Goal: Information Seeking & Learning: Learn about a topic

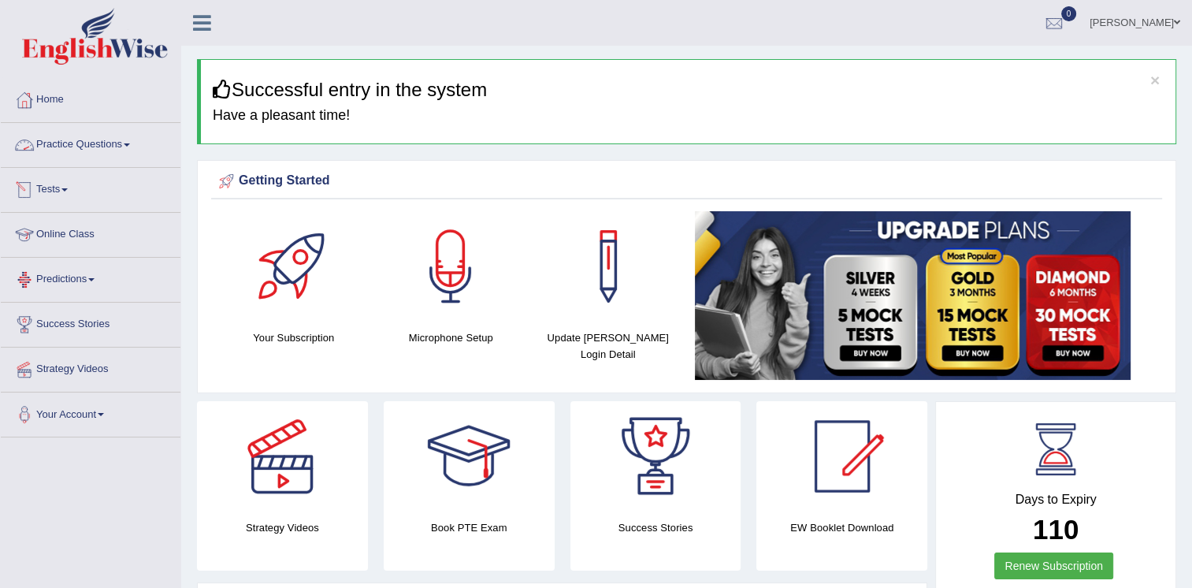
click at [110, 143] on link "Practice Questions" at bounding box center [91, 142] width 180 height 39
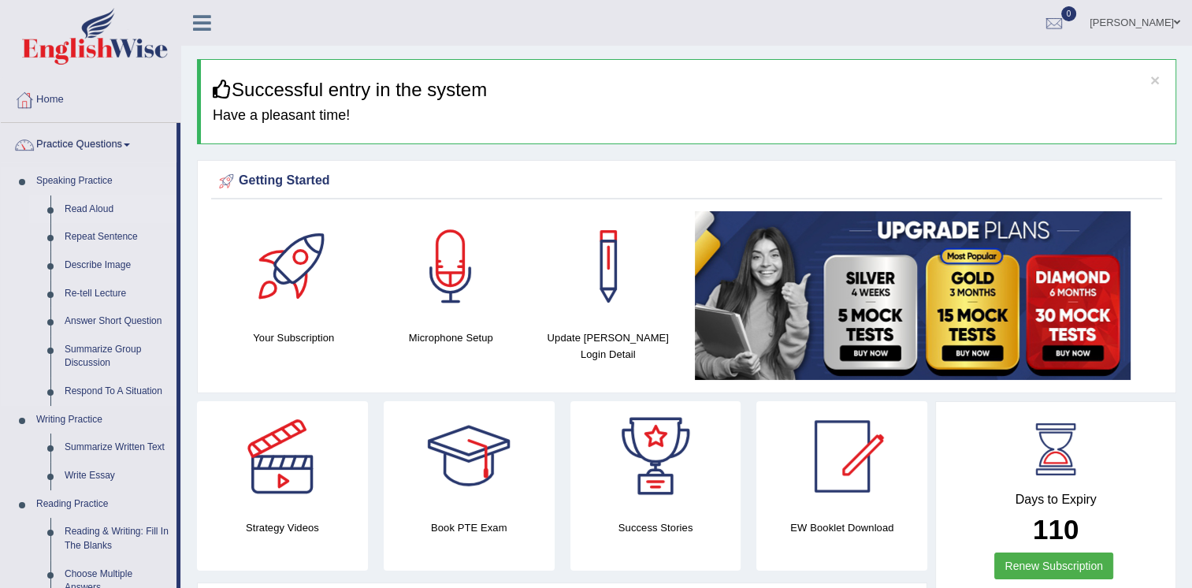
click at [84, 210] on link "Read Aloud" at bounding box center [117, 209] width 119 height 28
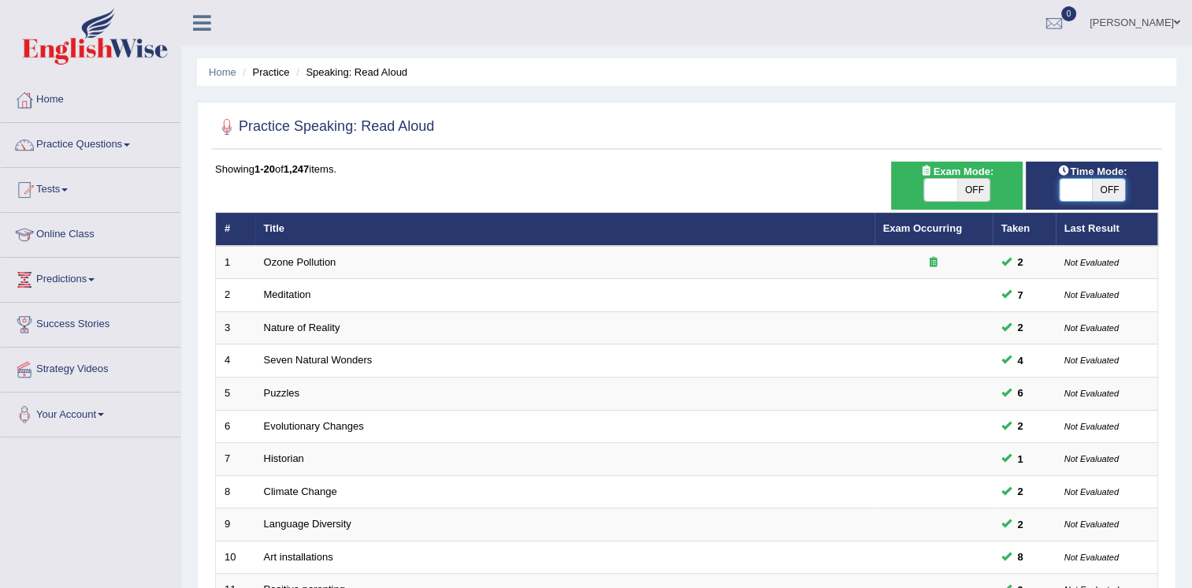
click at [1083, 189] on span at bounding box center [1076, 190] width 33 height 22
checkbox input "true"
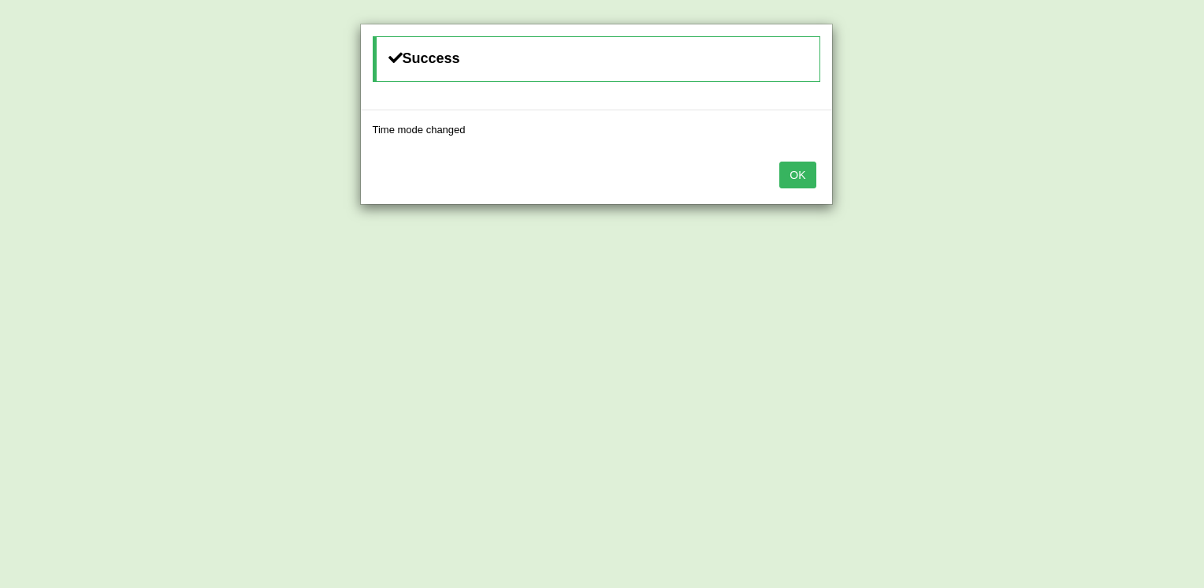
click at [791, 175] on button "OK" at bounding box center [797, 175] width 36 height 27
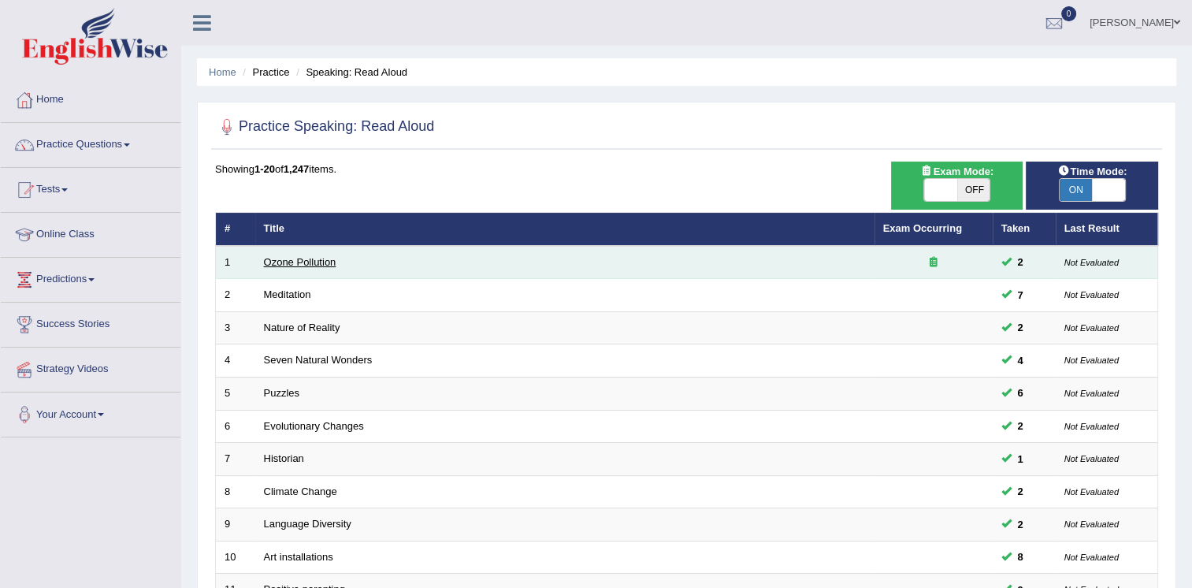
click at [288, 265] on link "Ozone Pollution" at bounding box center [300, 262] width 73 height 12
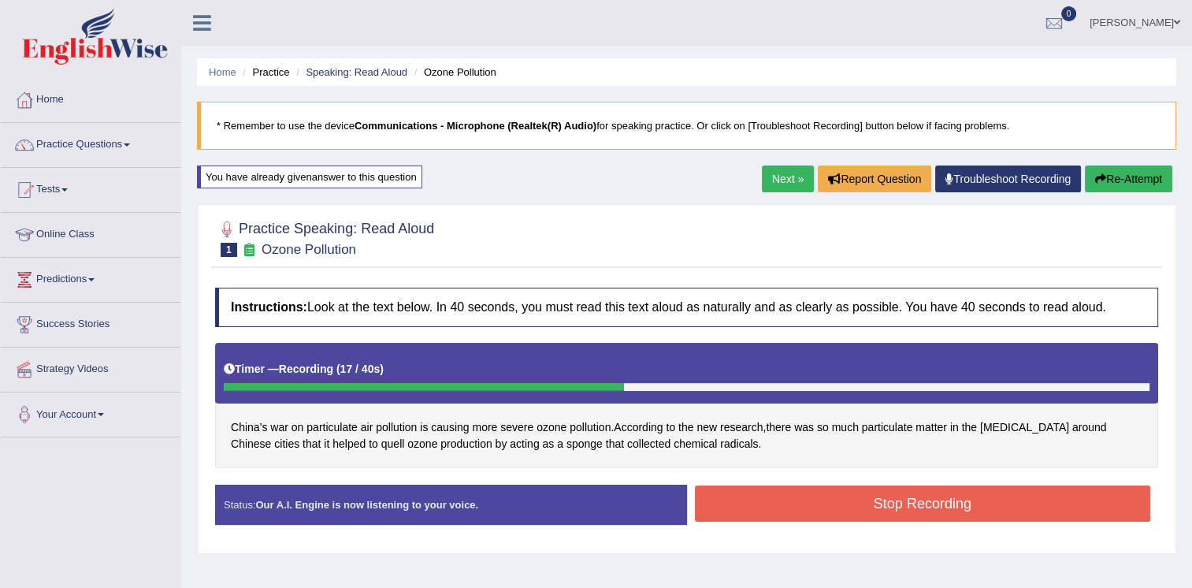
click at [776, 508] on button "Stop Recording" at bounding box center [923, 504] width 456 height 36
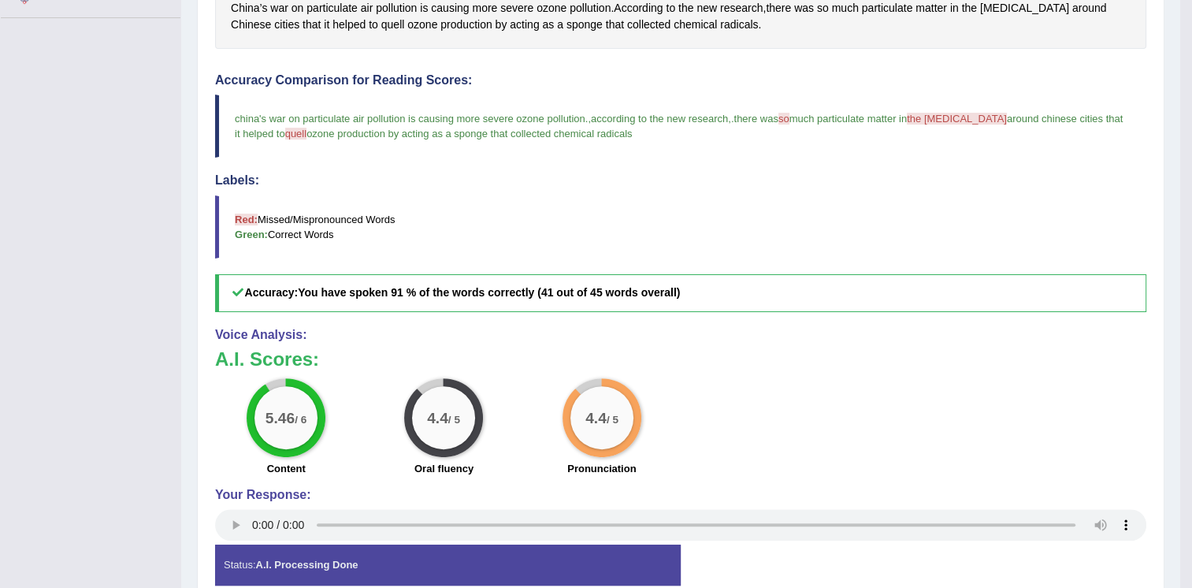
scroll to position [129, 0]
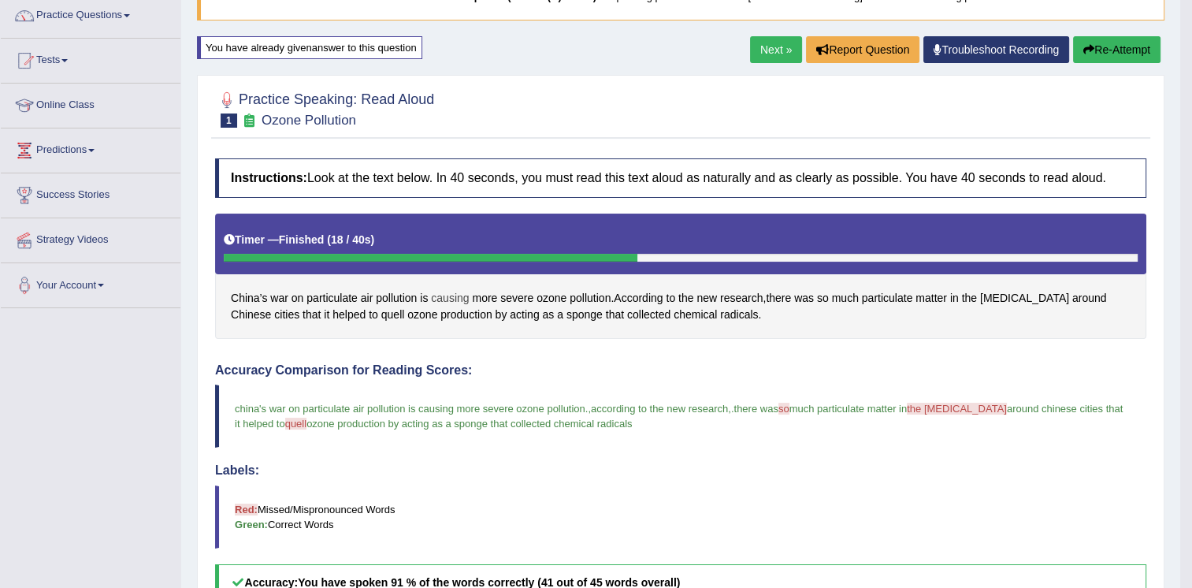
click at [438, 294] on span "causing" at bounding box center [450, 298] width 38 height 17
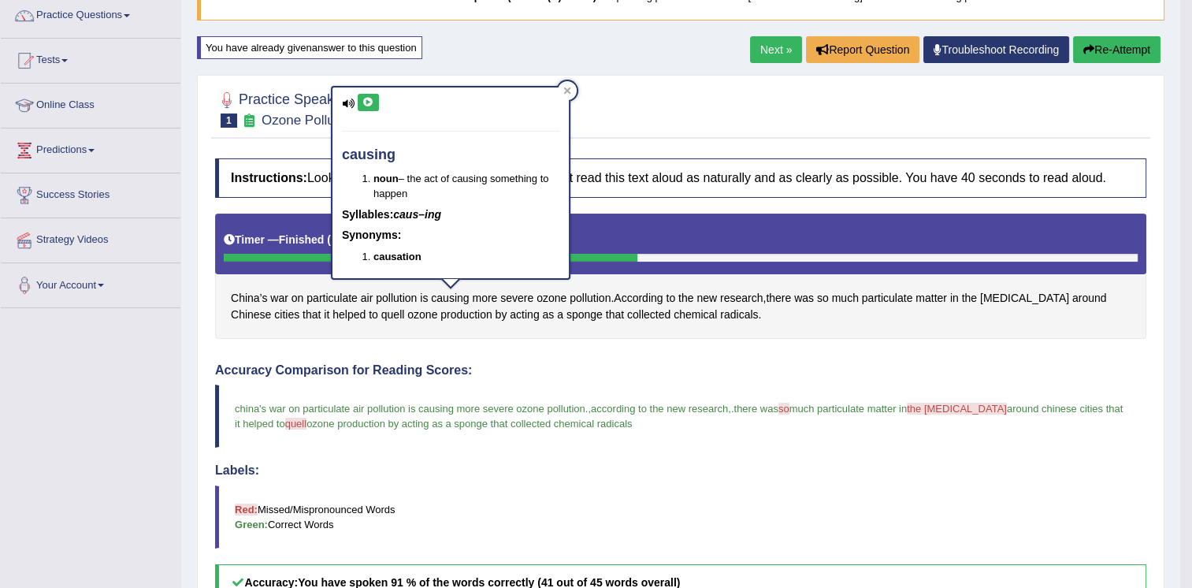
click at [363, 114] on div "causing noun – the act of causing something to happen Syllables: caus–ing Synon…" at bounding box center [451, 182] width 236 height 191
click at [370, 103] on icon at bounding box center [369, 102] width 12 height 9
click at [593, 294] on span "pollution" at bounding box center [590, 298] width 41 height 17
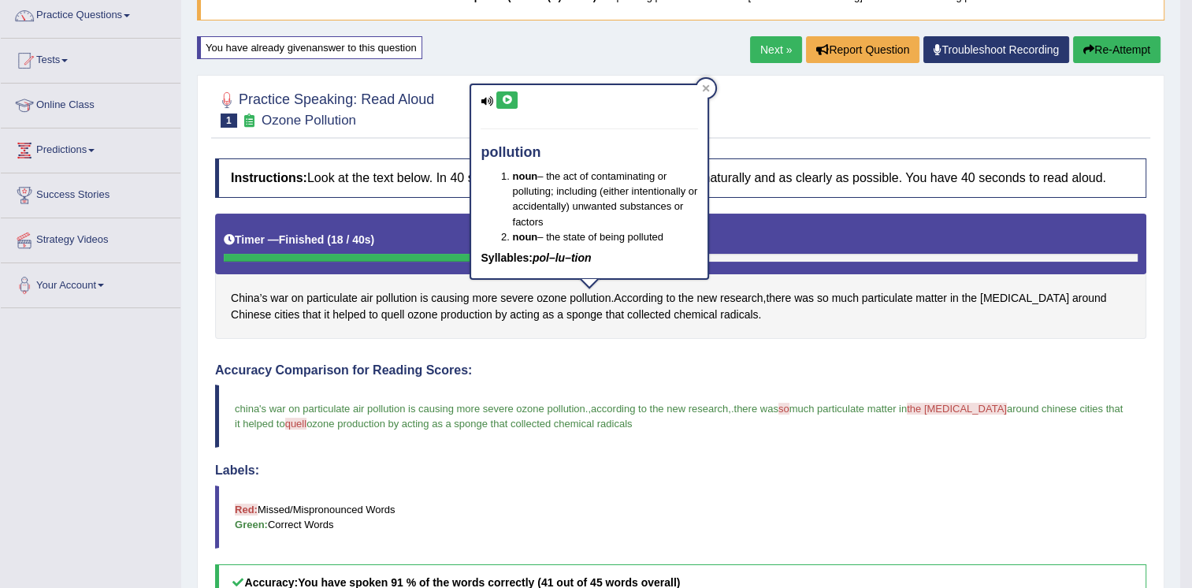
click at [505, 95] on icon at bounding box center [507, 99] width 12 height 9
click at [705, 90] on icon at bounding box center [706, 88] width 8 height 8
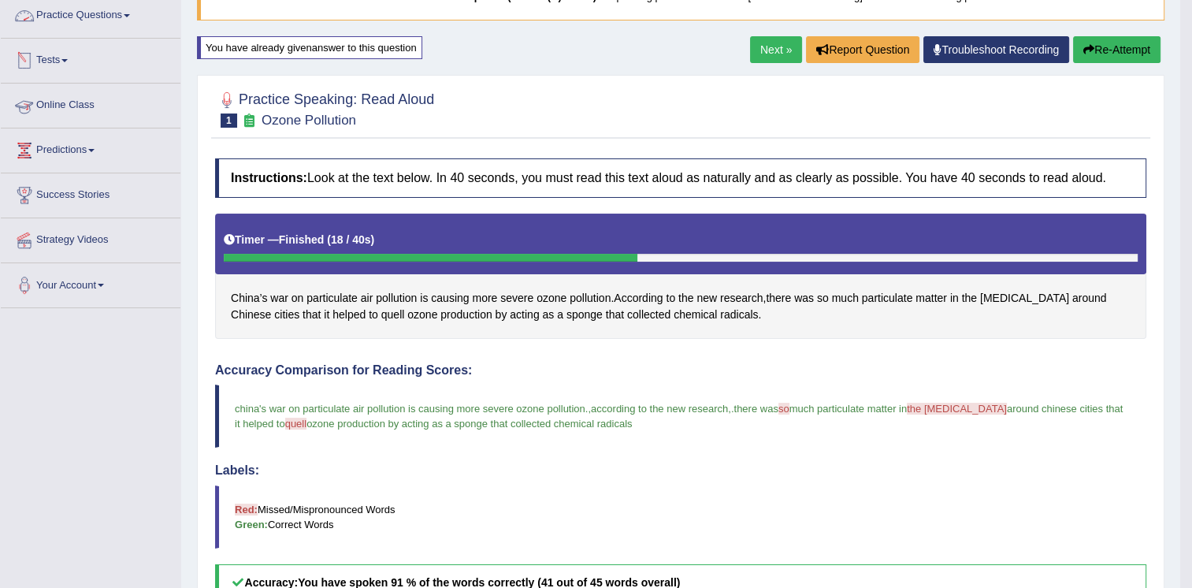
click at [84, 6] on link "Practice Questions" at bounding box center [91, 13] width 180 height 39
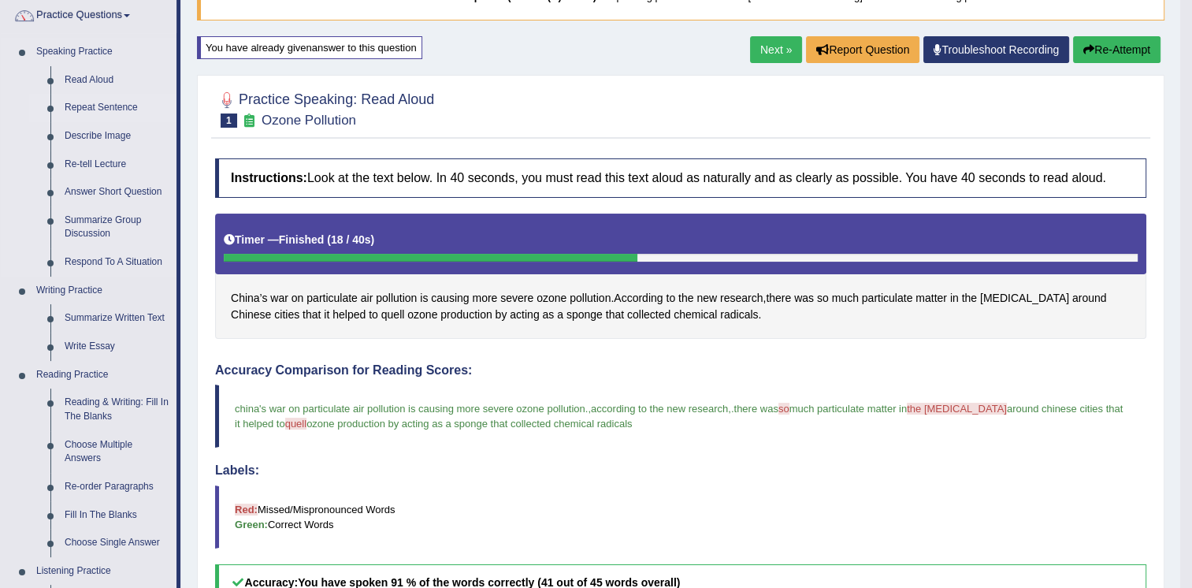
click at [84, 108] on link "Repeat Sentence" at bounding box center [117, 108] width 119 height 28
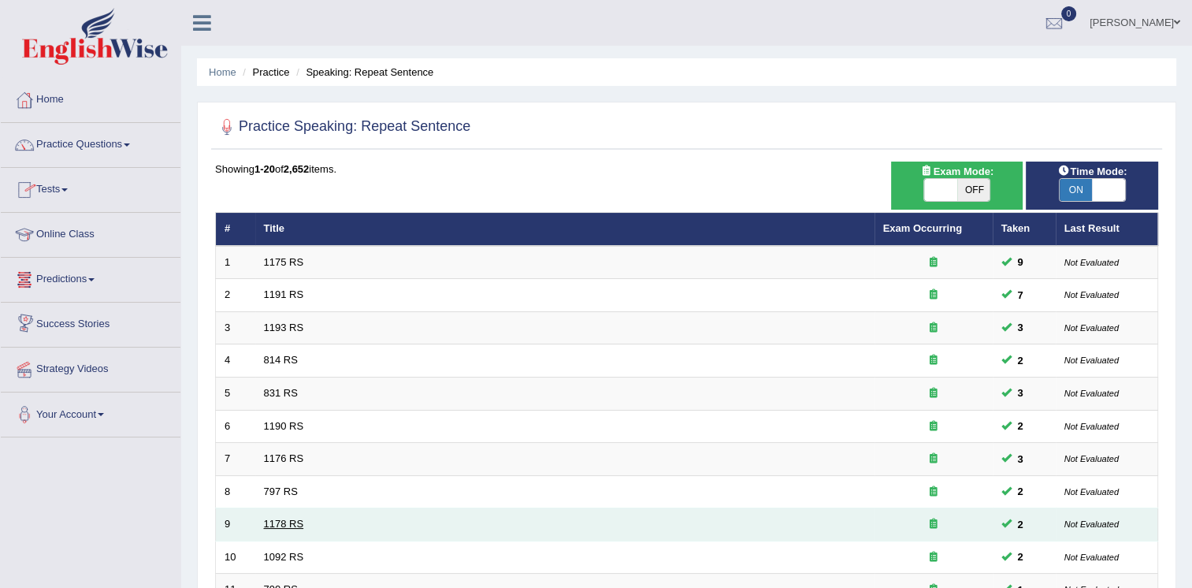
click at [277, 525] on link "1178 RS" at bounding box center [284, 524] width 40 height 12
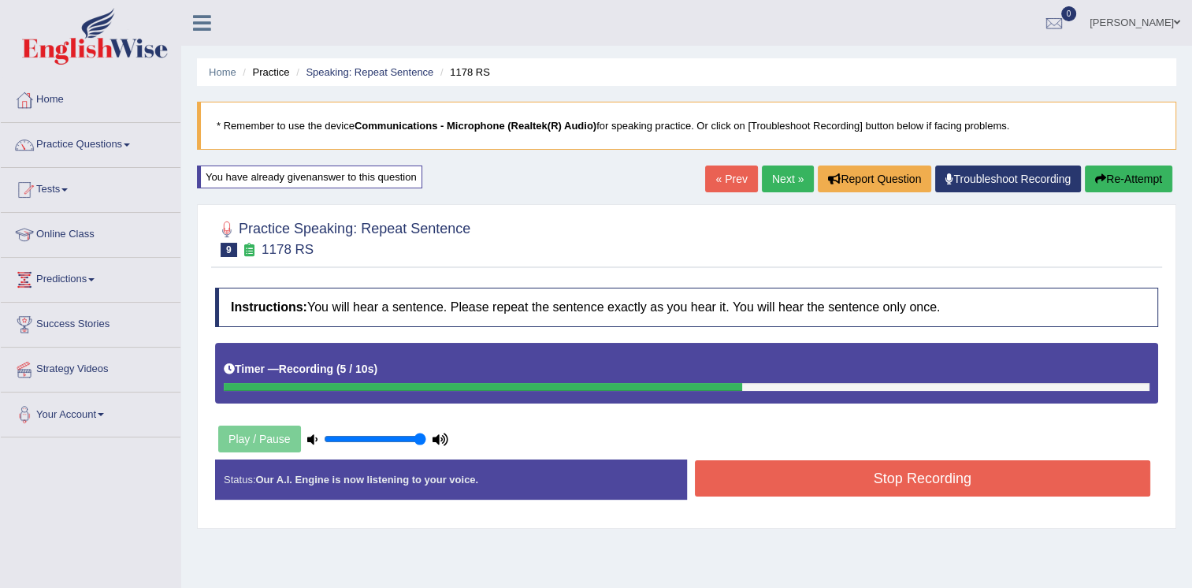
click at [858, 477] on button "Stop Recording" at bounding box center [923, 478] width 456 height 36
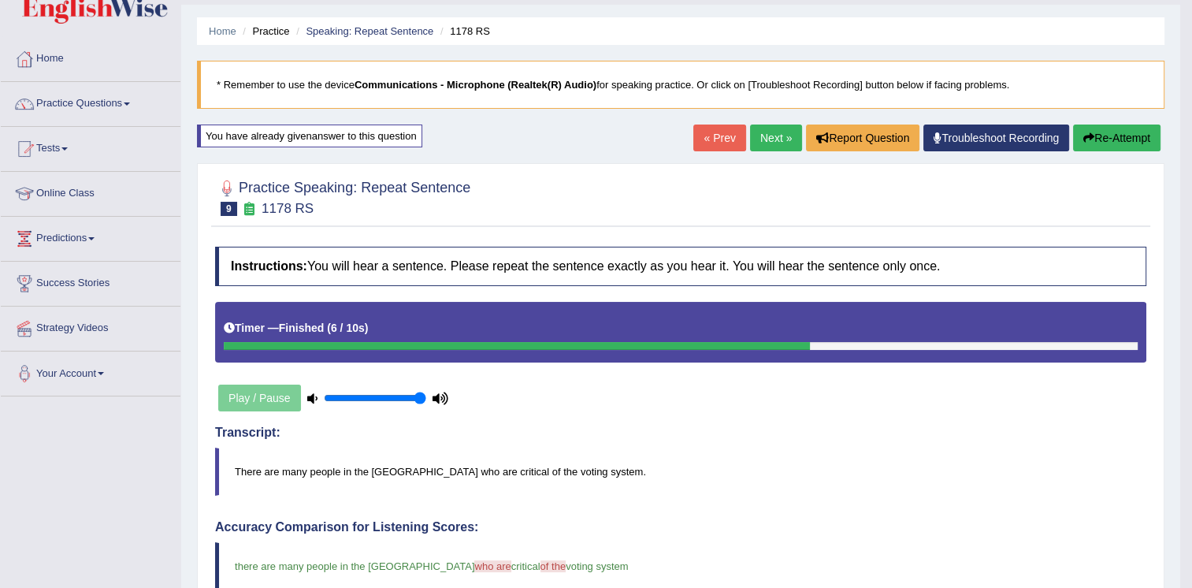
scroll to position [32, 0]
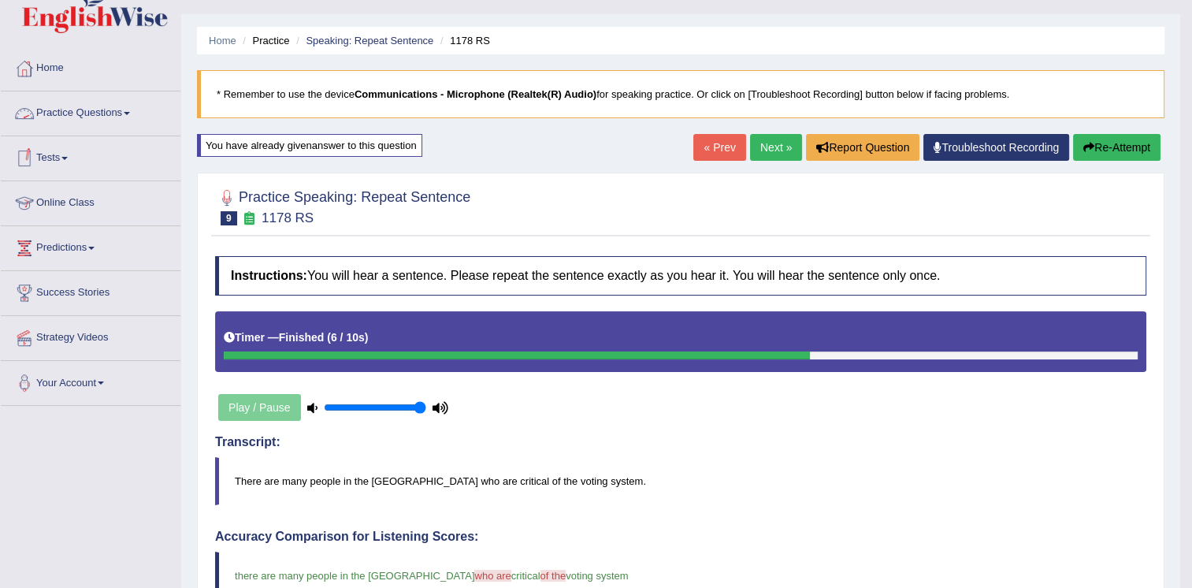
click at [104, 118] on link "Practice Questions" at bounding box center [91, 110] width 180 height 39
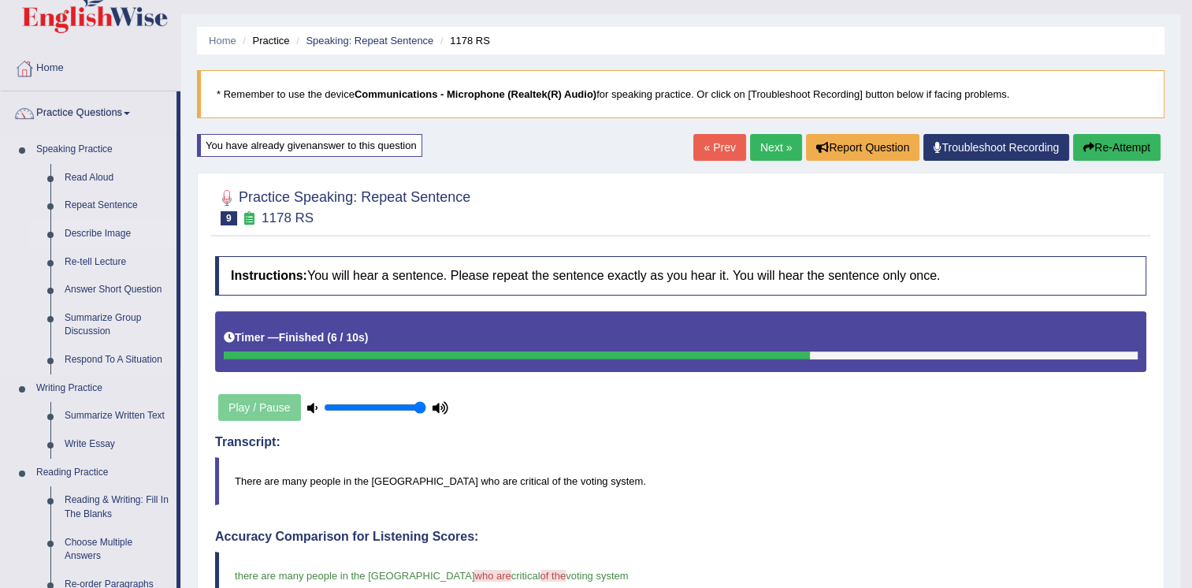
click at [98, 228] on link "Describe Image" at bounding box center [117, 234] width 119 height 28
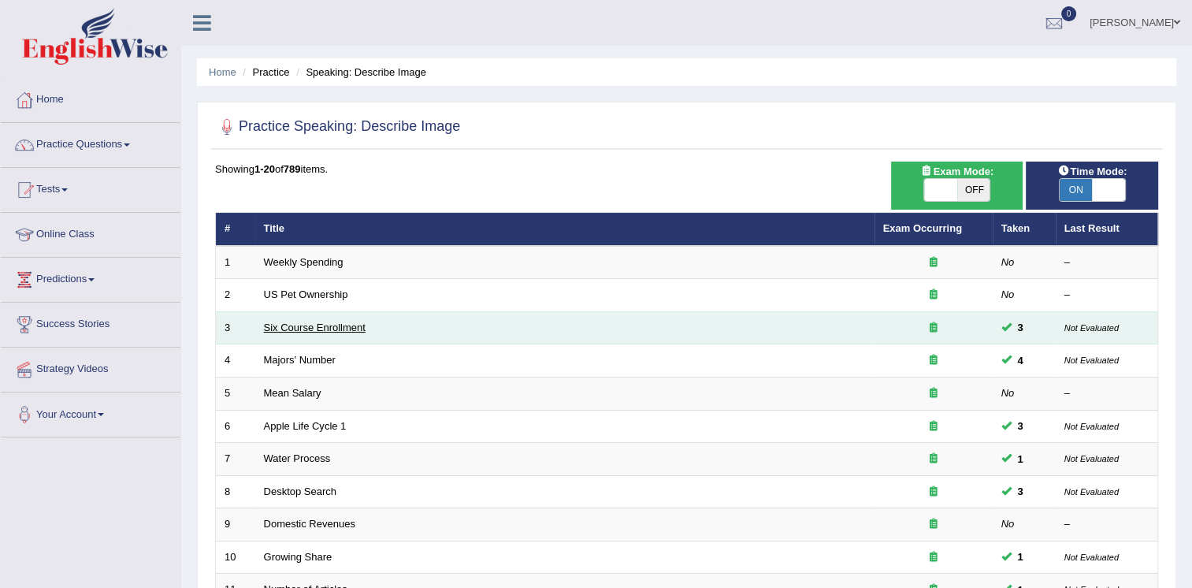
click at [335, 331] on link "Six Course Enrollment" at bounding box center [315, 328] width 102 height 12
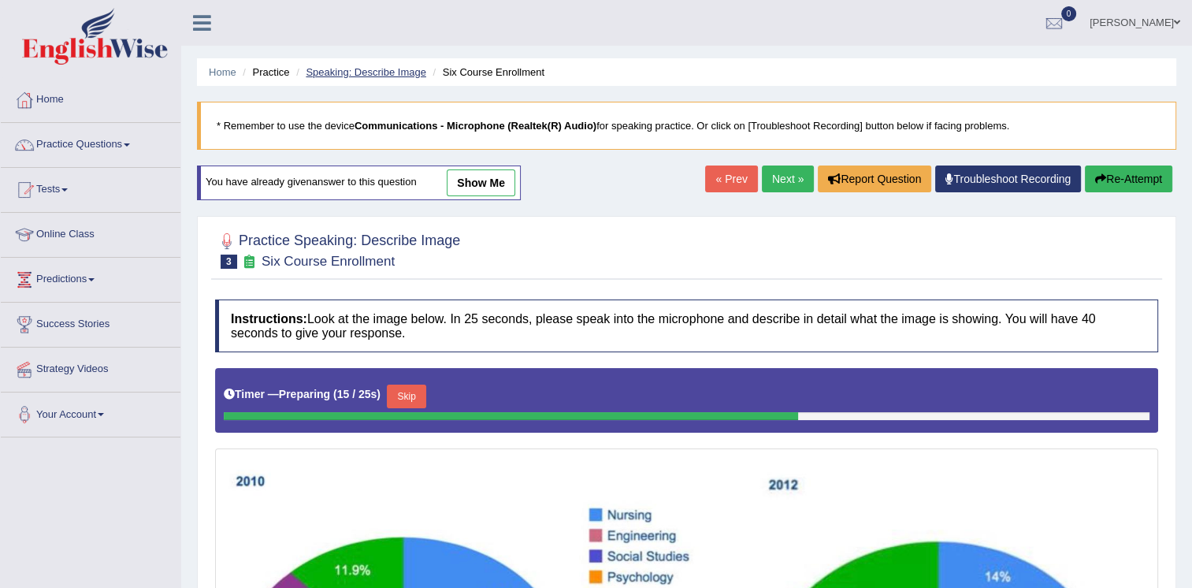
click at [344, 73] on link "Speaking: Describe Image" at bounding box center [366, 72] width 120 height 12
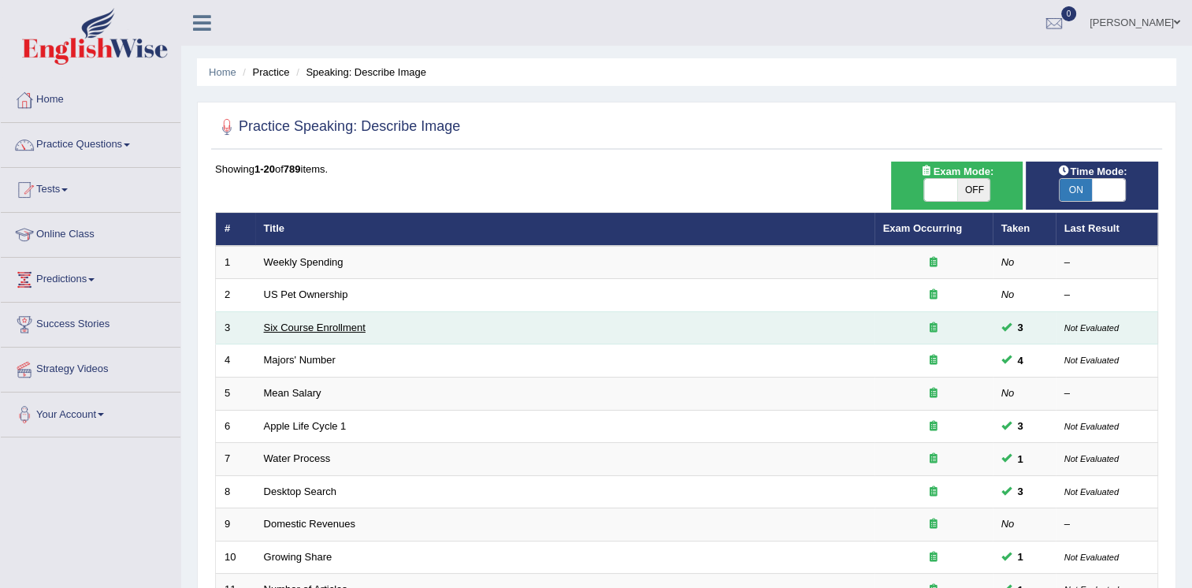
click at [315, 322] on link "Six Course Enrollment" at bounding box center [315, 328] width 102 height 12
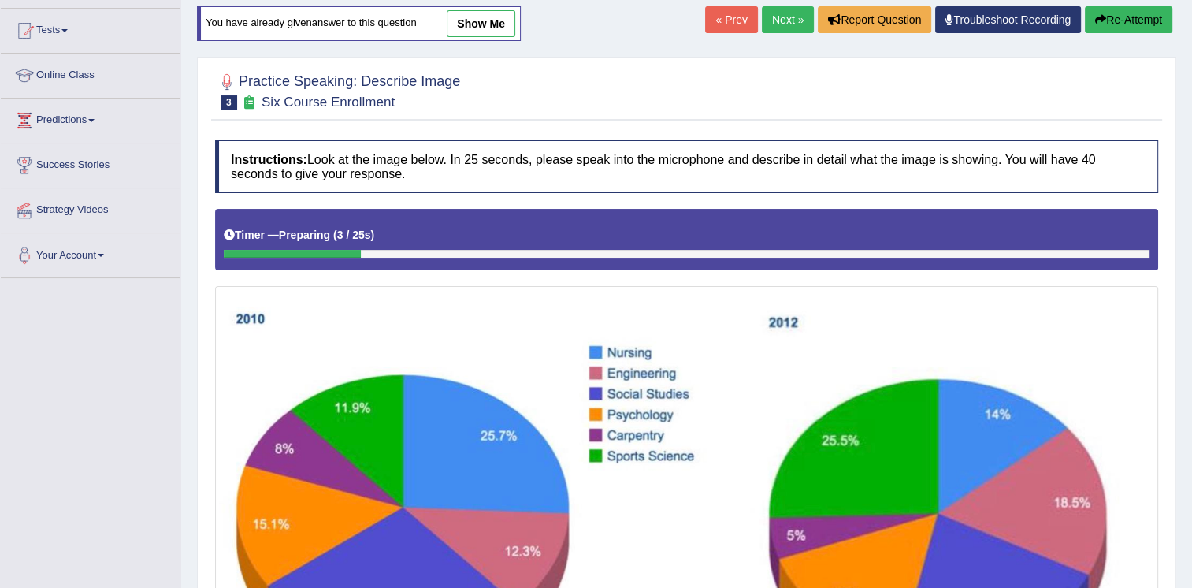
click at [463, 20] on link "show me" at bounding box center [481, 23] width 69 height 27
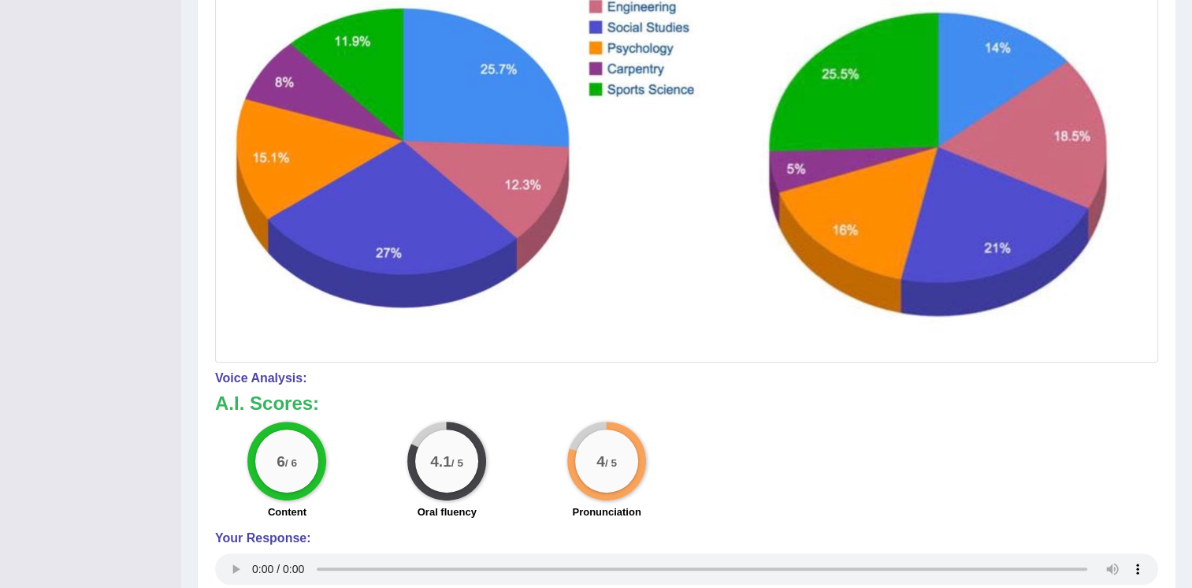
scroll to position [526, 0]
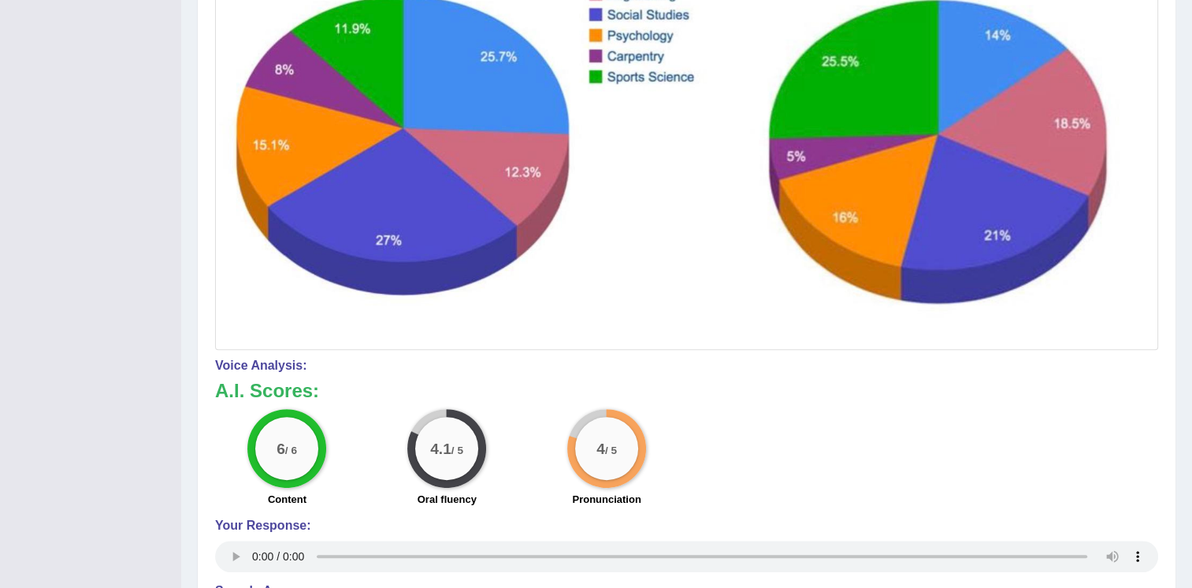
click at [271, 531] on h4 "Your Response:" at bounding box center [686, 526] width 943 height 14
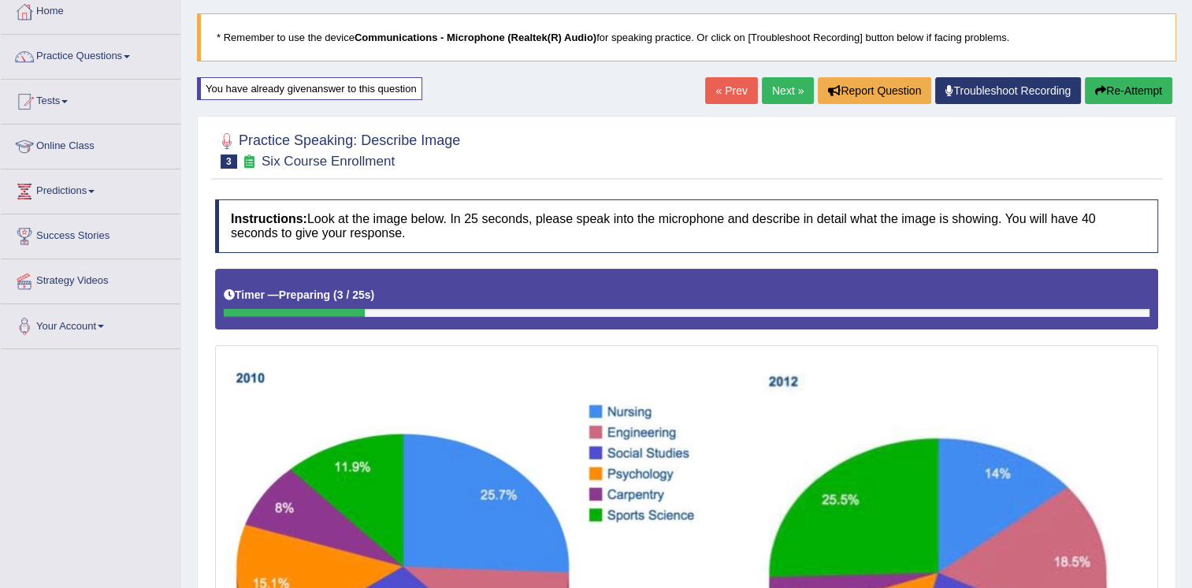
scroll to position [87, 0]
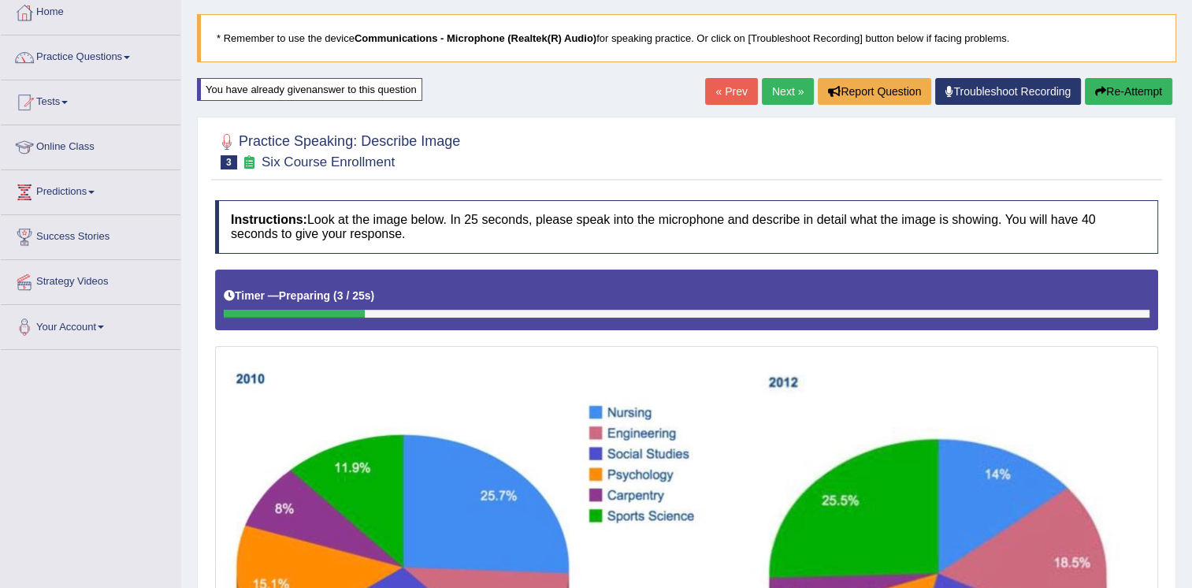
click at [780, 91] on link "Next »" at bounding box center [788, 91] width 52 height 27
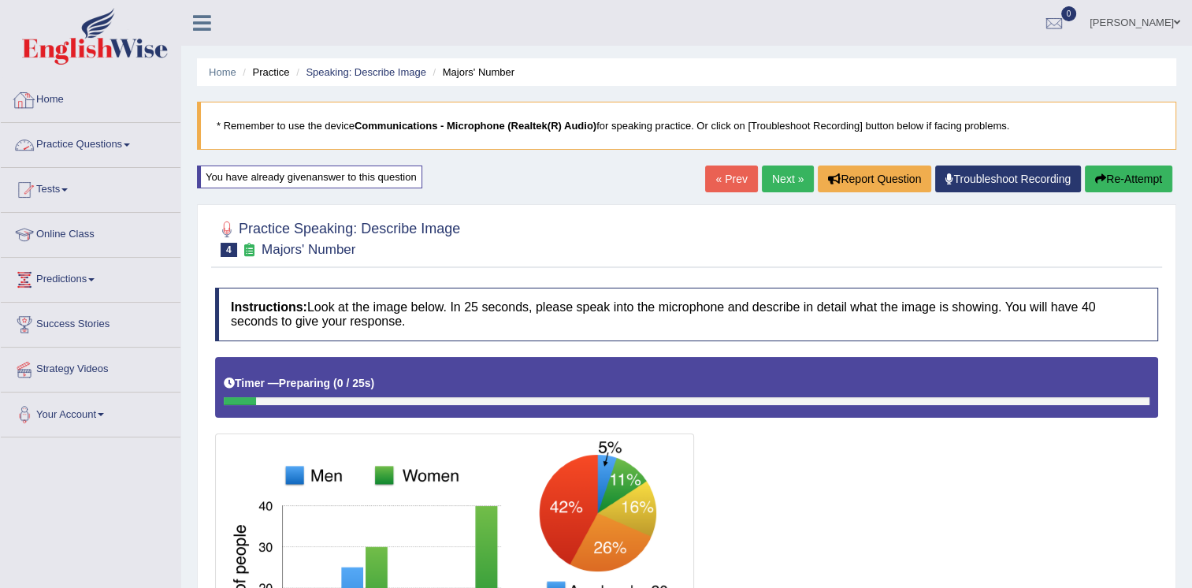
click at [114, 140] on link "Practice Questions" at bounding box center [91, 142] width 180 height 39
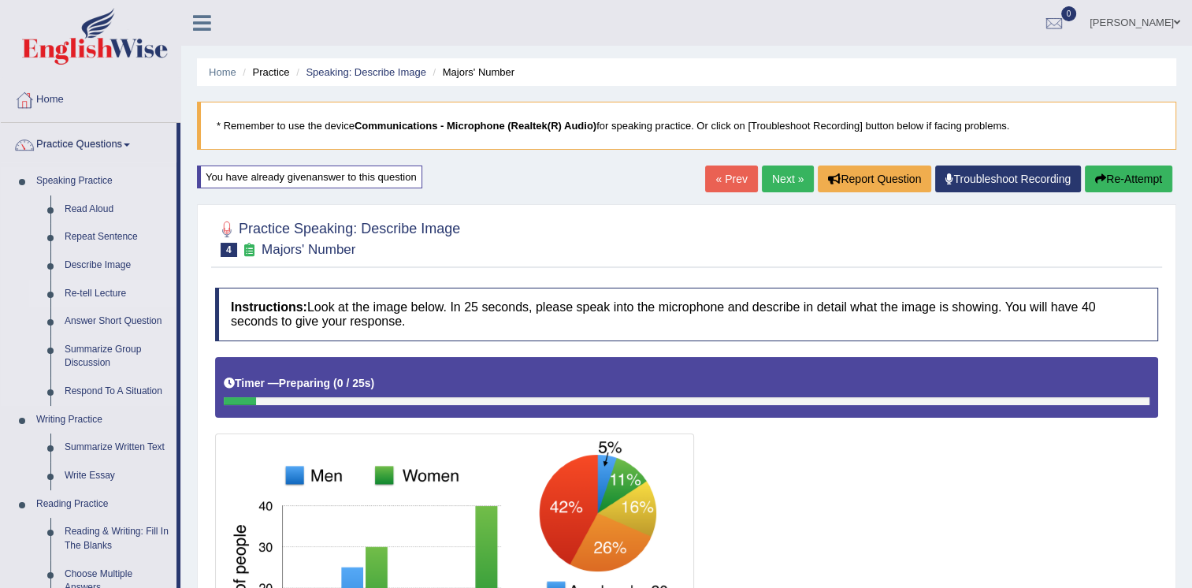
click at [93, 292] on link "Re-tell Lecture" at bounding box center [117, 294] width 119 height 28
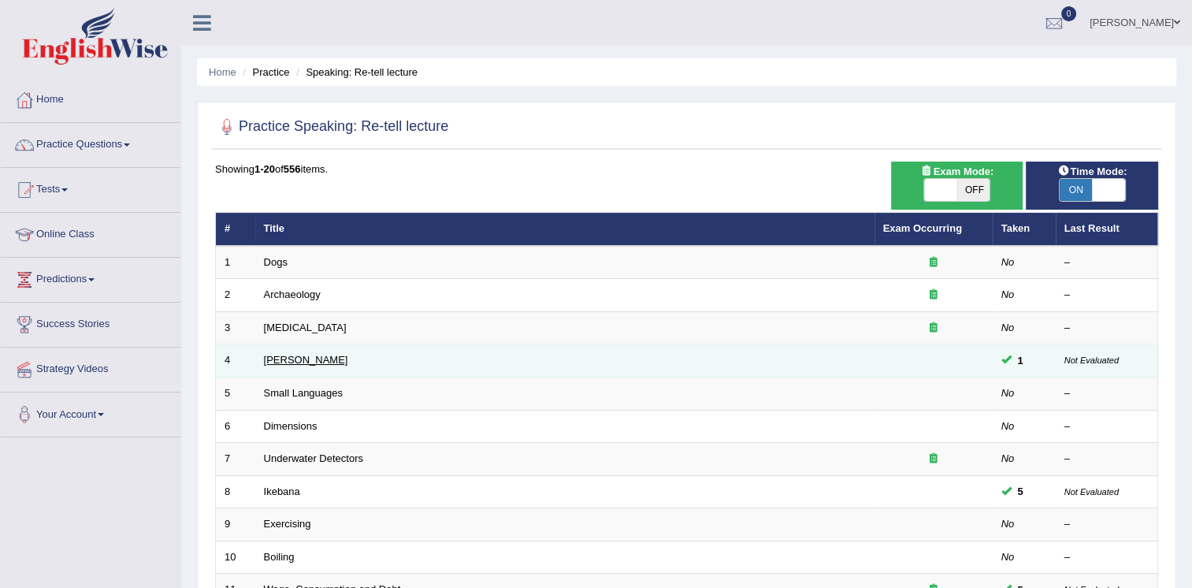
click at [281, 359] on link "[PERSON_NAME]" at bounding box center [306, 360] width 84 height 12
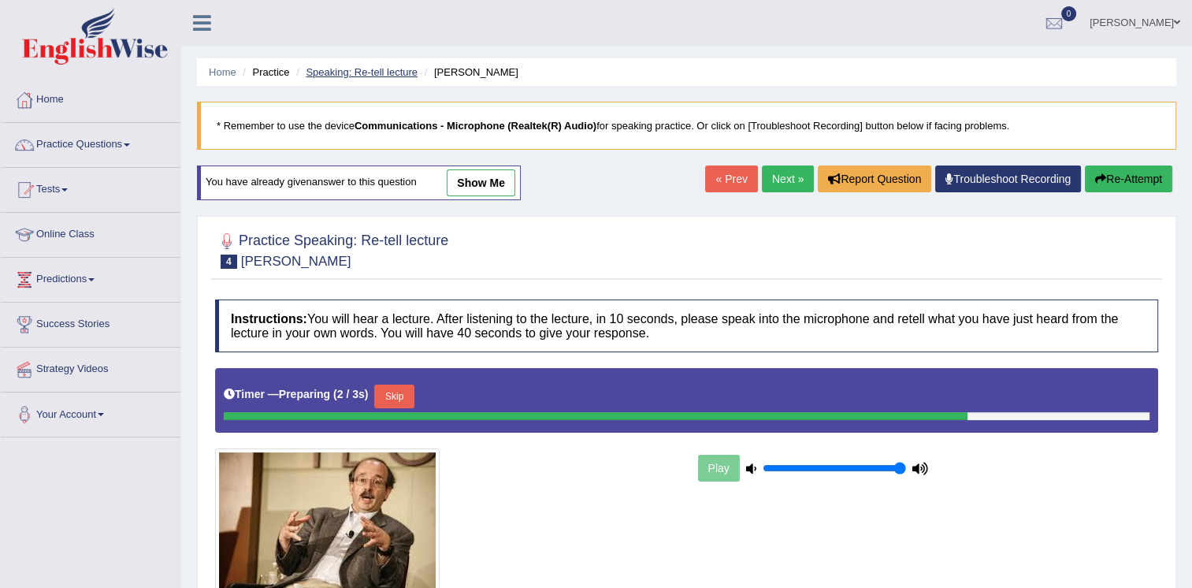
click at [386, 68] on link "Speaking: Re-tell lecture" at bounding box center [362, 72] width 112 height 12
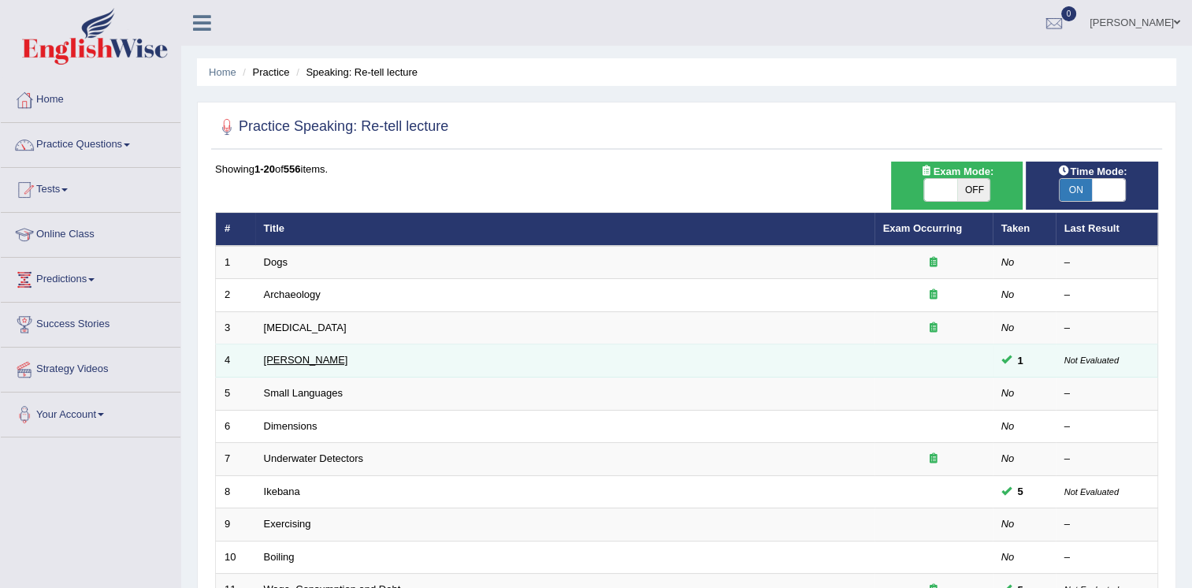
click at [296, 361] on link "[PERSON_NAME]" at bounding box center [306, 360] width 84 height 12
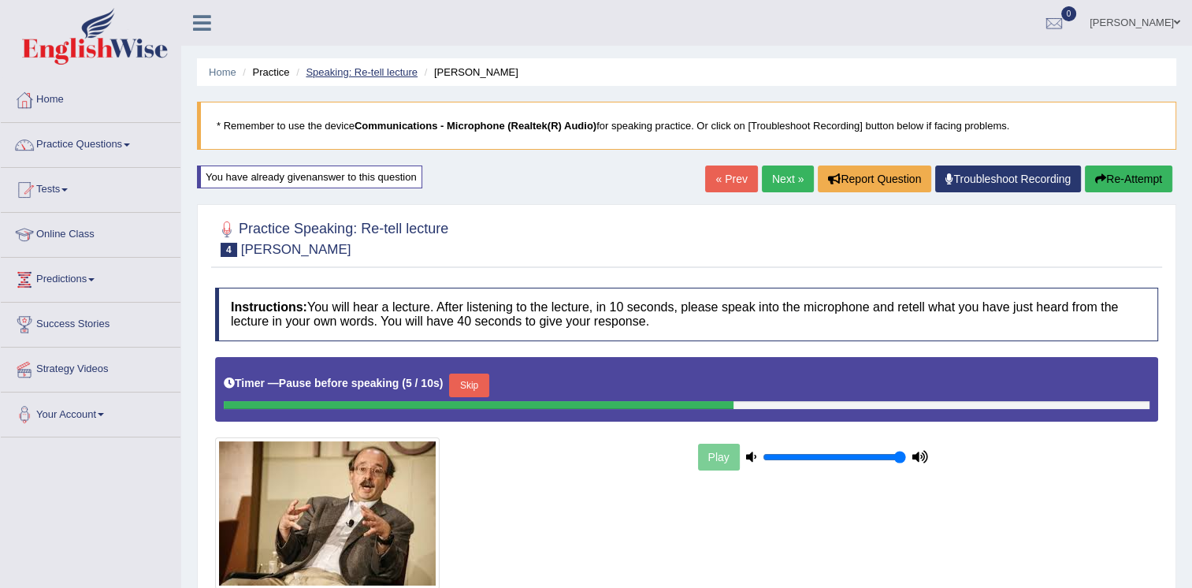
click at [328, 74] on link "Speaking: Re-tell lecture" at bounding box center [362, 72] width 112 height 12
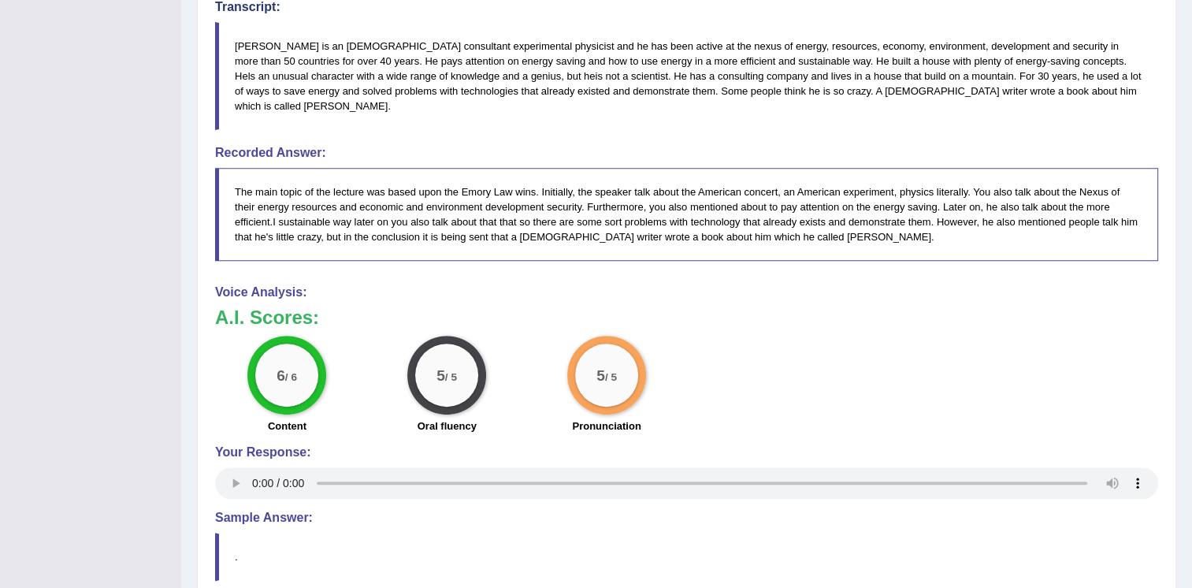
scroll to position [597, 0]
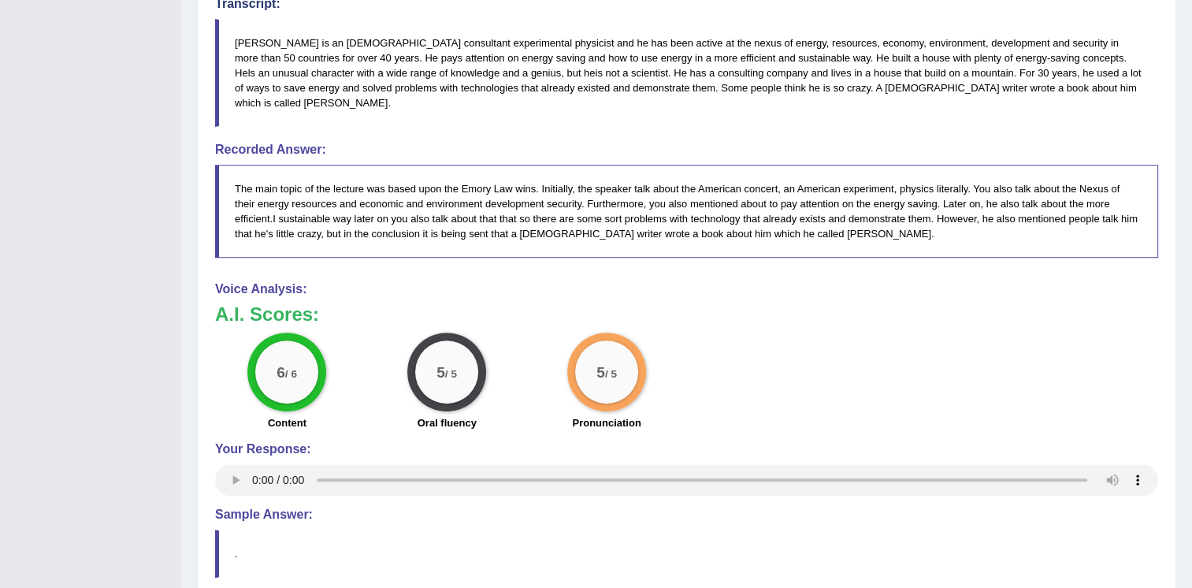
click at [977, 420] on div "Voice Analysis: A.I. Scores: 6 / 6 Content 5 / 5 Oral fluency 5 / 5 Pronunciati…" at bounding box center [686, 391] width 943 height 218
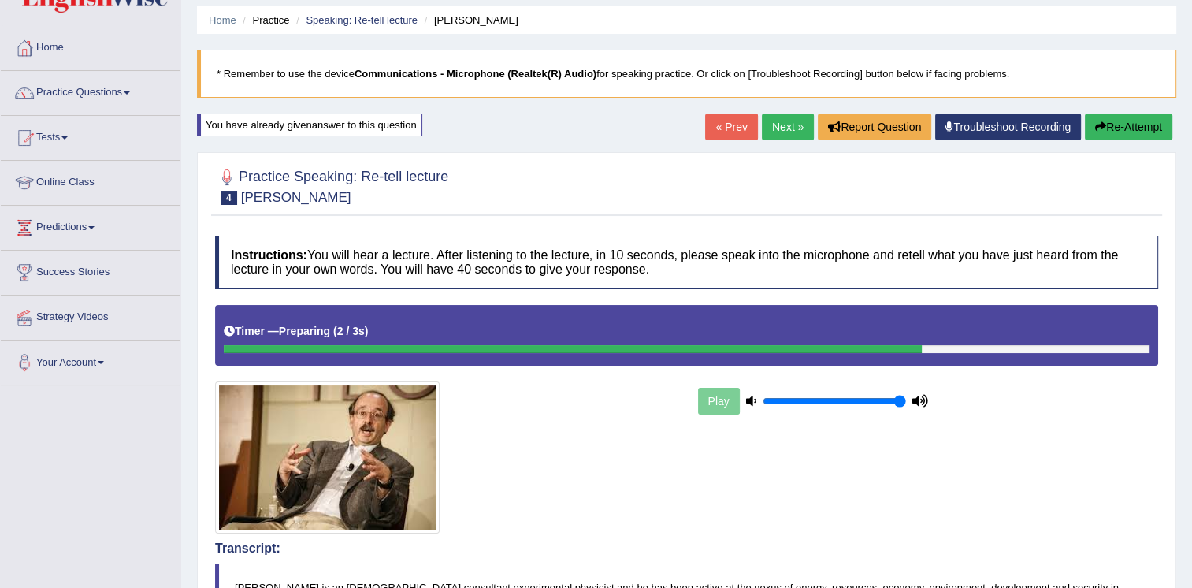
scroll to position [39, 0]
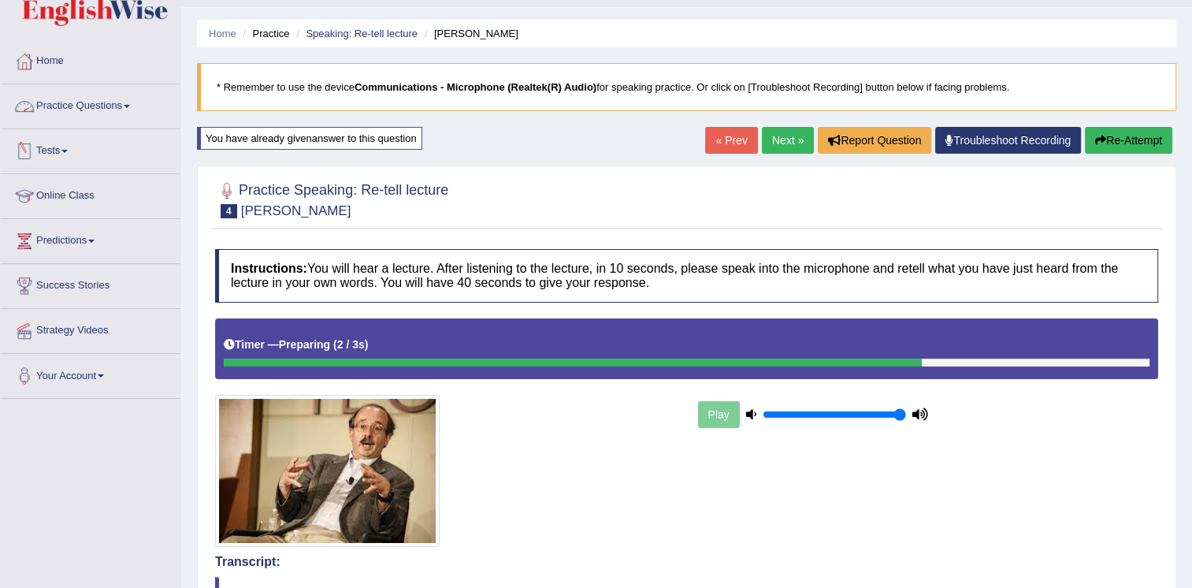
click at [100, 106] on link "Practice Questions" at bounding box center [91, 103] width 180 height 39
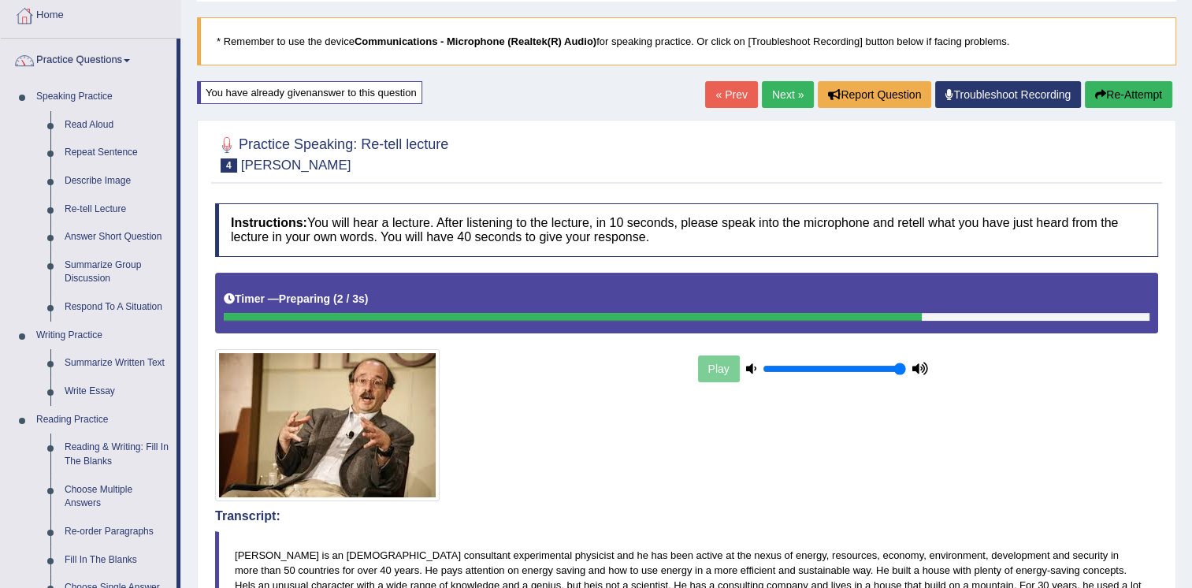
scroll to position [91, 0]
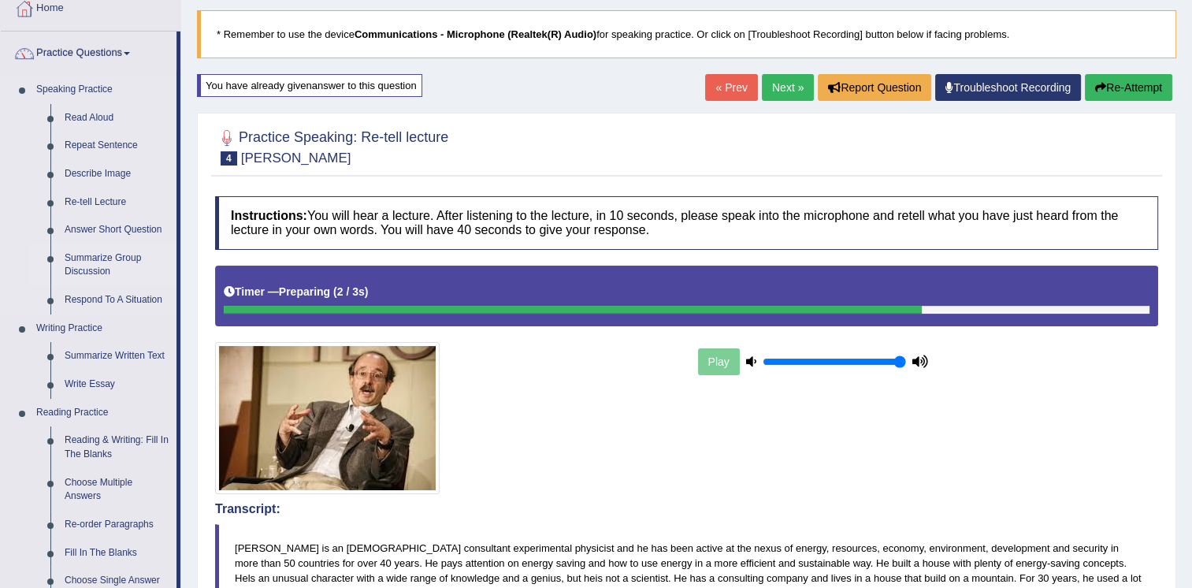
click at [73, 266] on link "Summarize Group Discussion" at bounding box center [117, 265] width 119 height 42
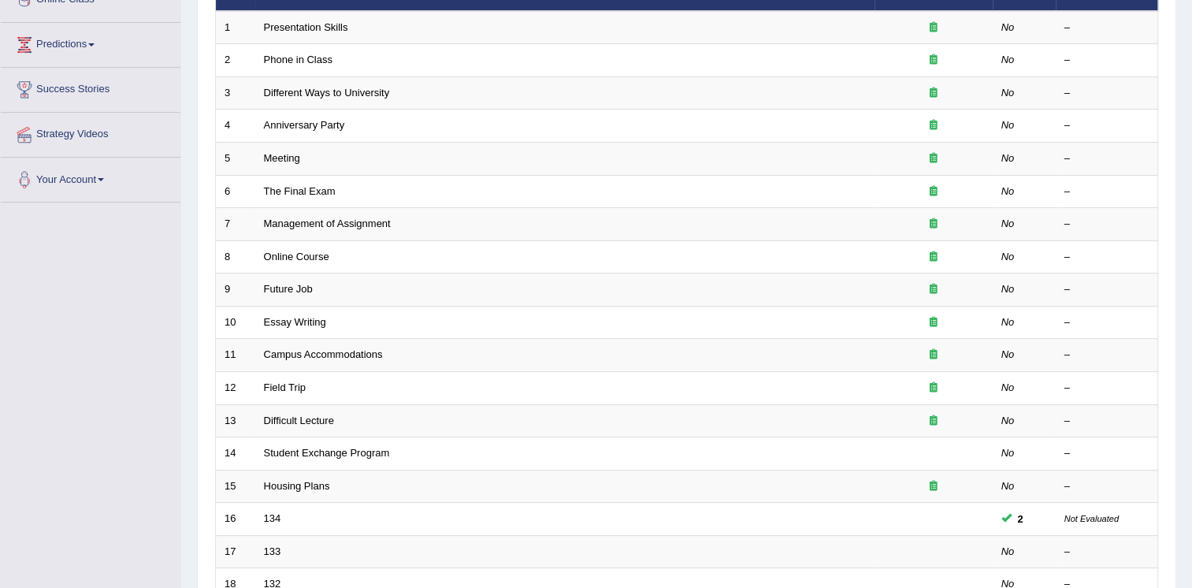
scroll to position [251, 0]
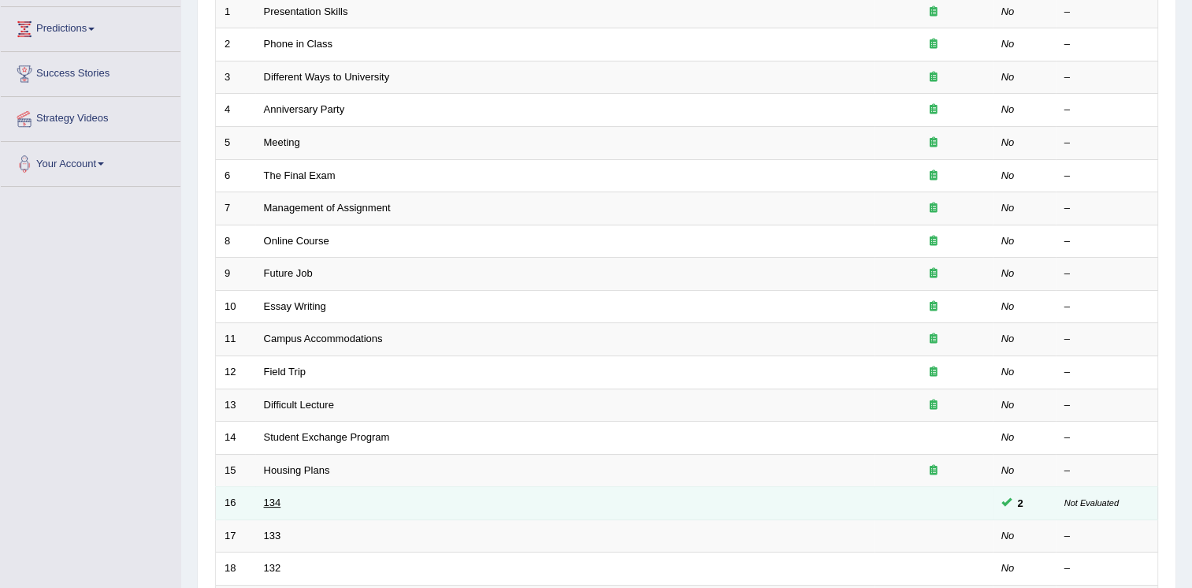
click at [268, 499] on link "134" at bounding box center [272, 503] width 17 height 12
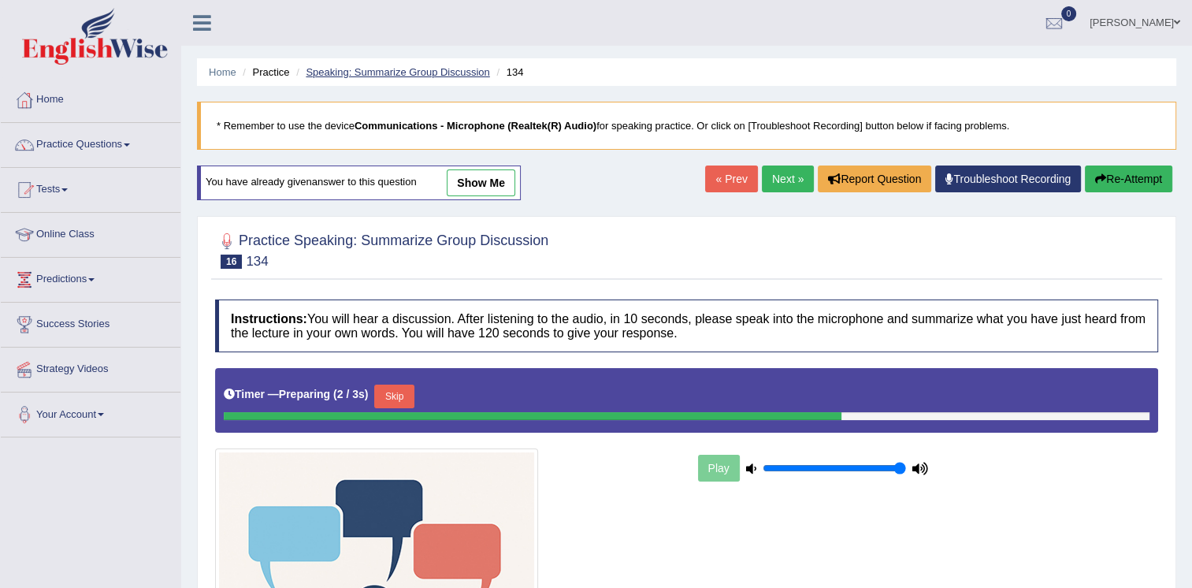
click at [405, 76] on link "Speaking: Summarize Group Discussion" at bounding box center [398, 72] width 184 height 12
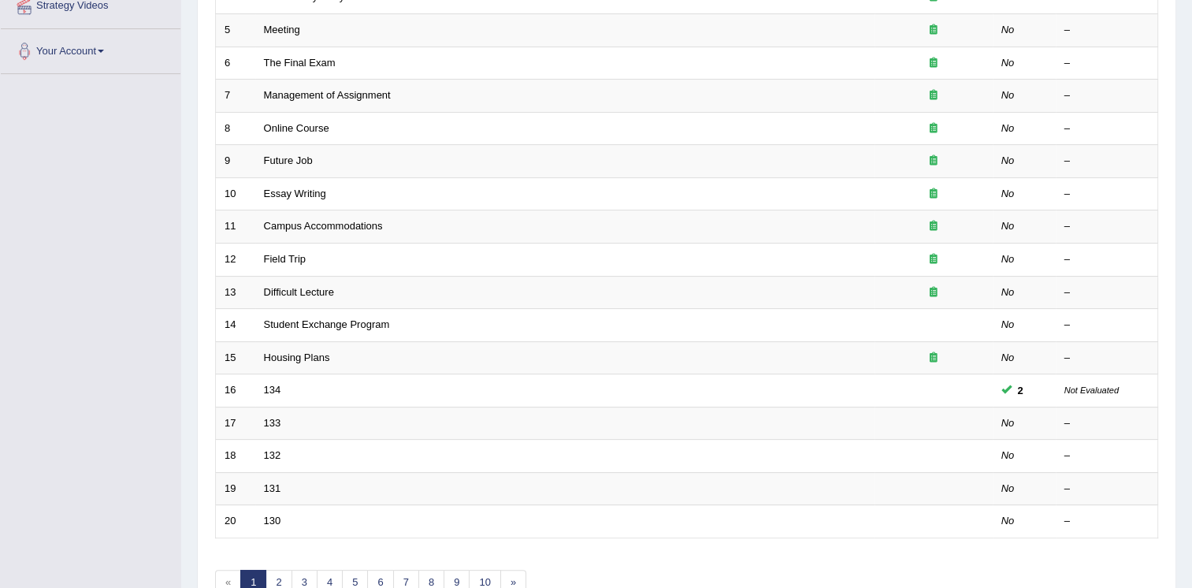
scroll to position [366, 0]
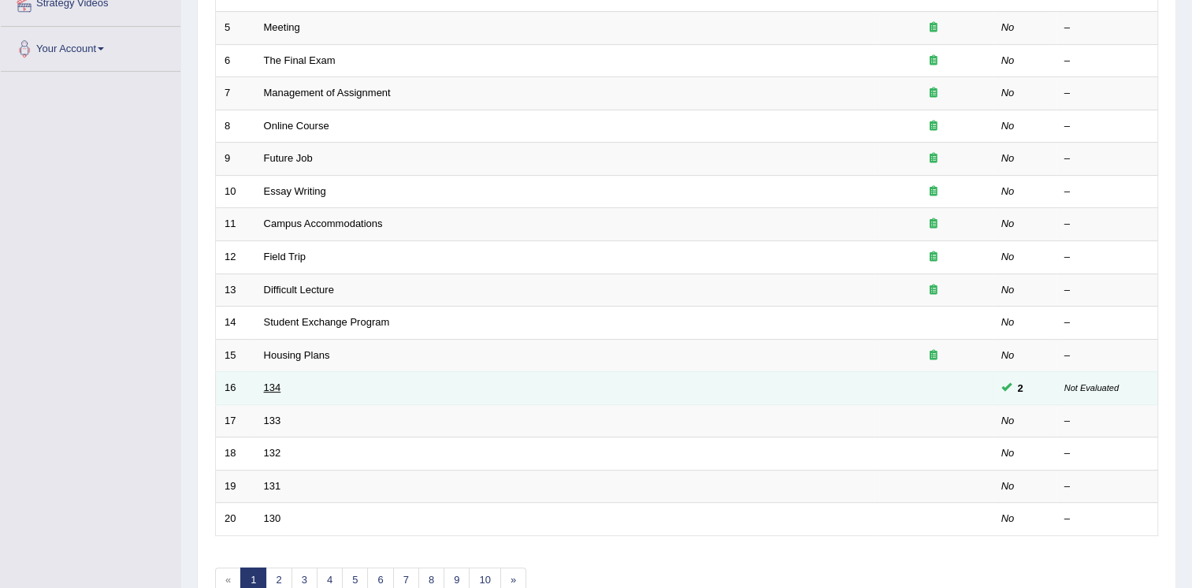
click at [266, 385] on link "134" at bounding box center [272, 387] width 17 height 12
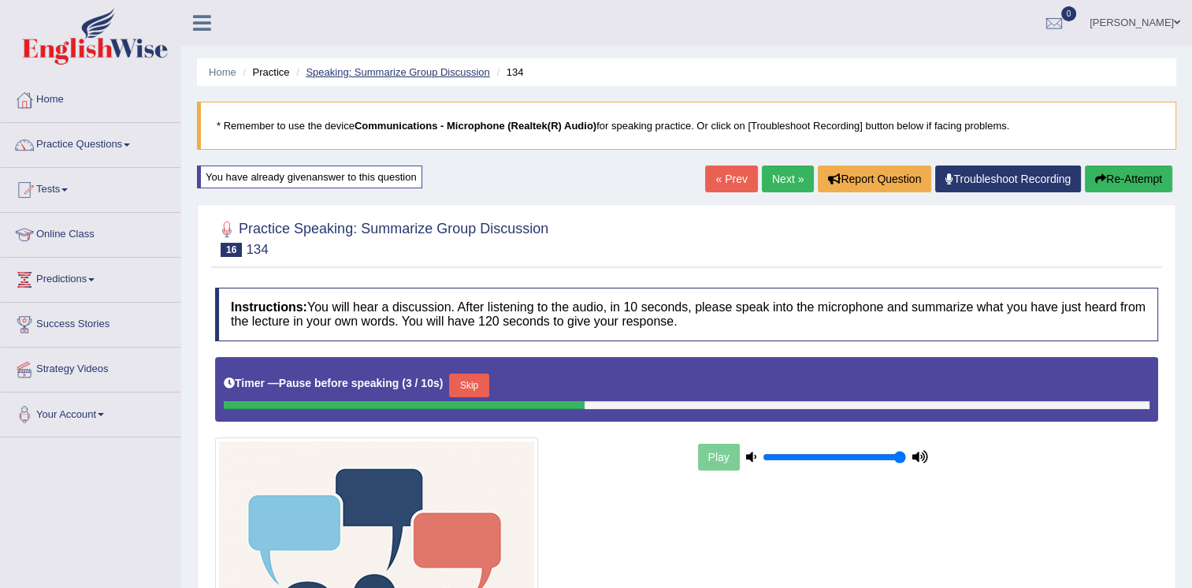
click at [429, 74] on link "Speaking: Summarize Group Discussion" at bounding box center [398, 72] width 184 height 12
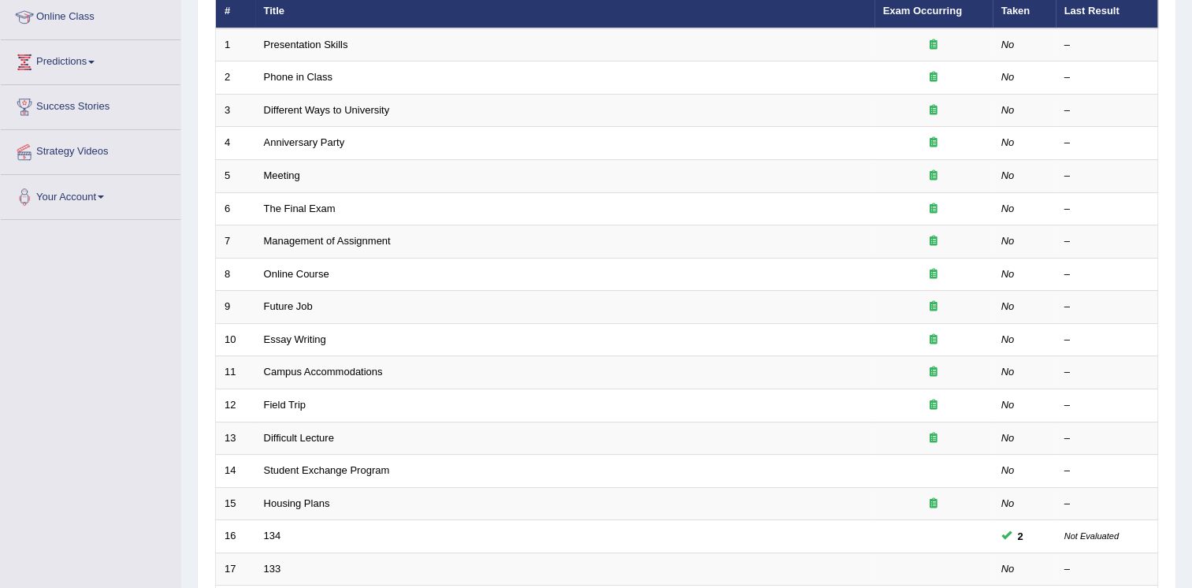
scroll to position [277, 0]
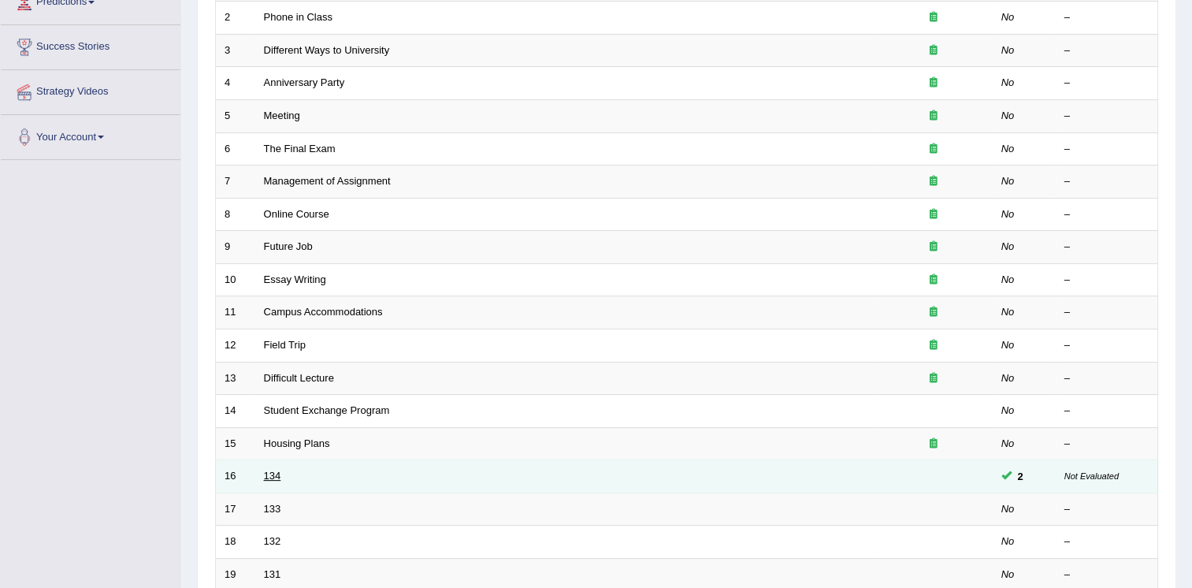
click at [271, 474] on link "134" at bounding box center [272, 476] width 17 height 12
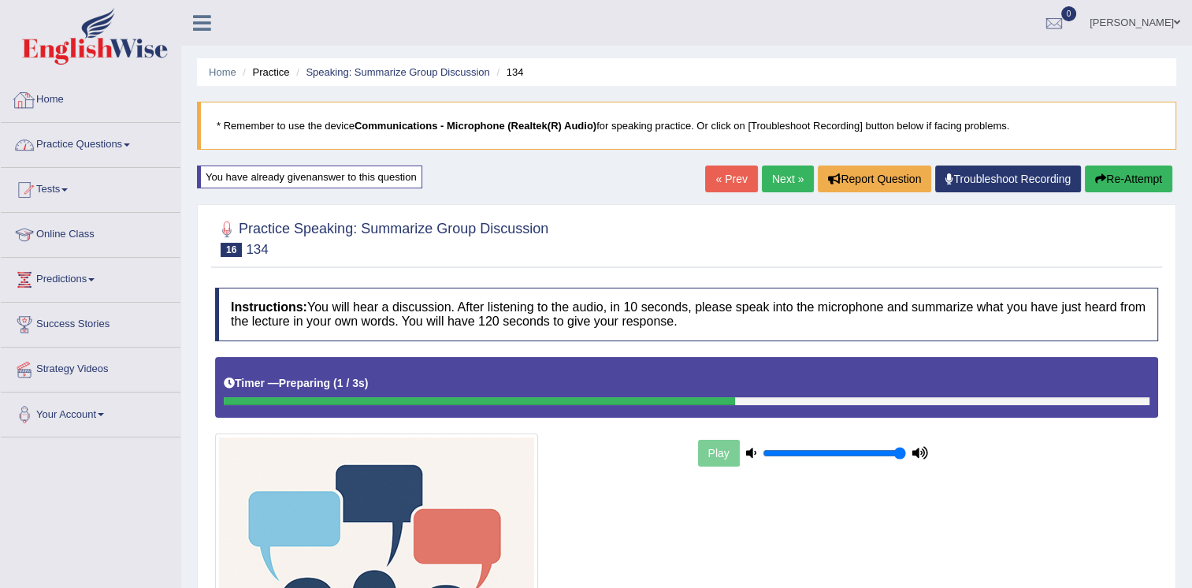
click at [115, 140] on link "Practice Questions" at bounding box center [91, 142] width 180 height 39
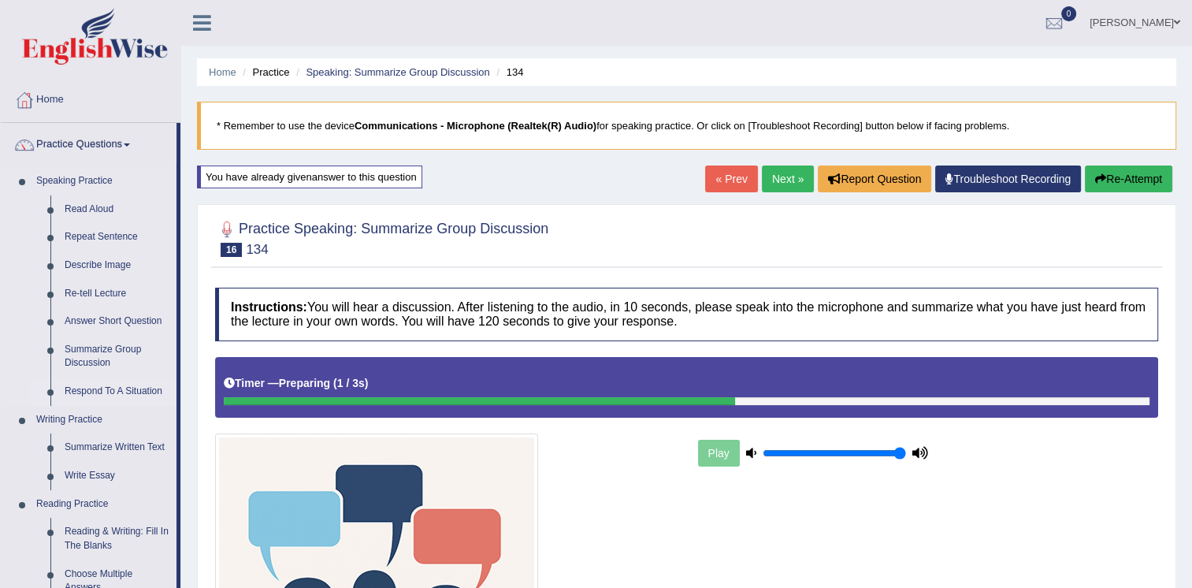
click at [101, 386] on link "Respond To A Situation" at bounding box center [117, 392] width 119 height 28
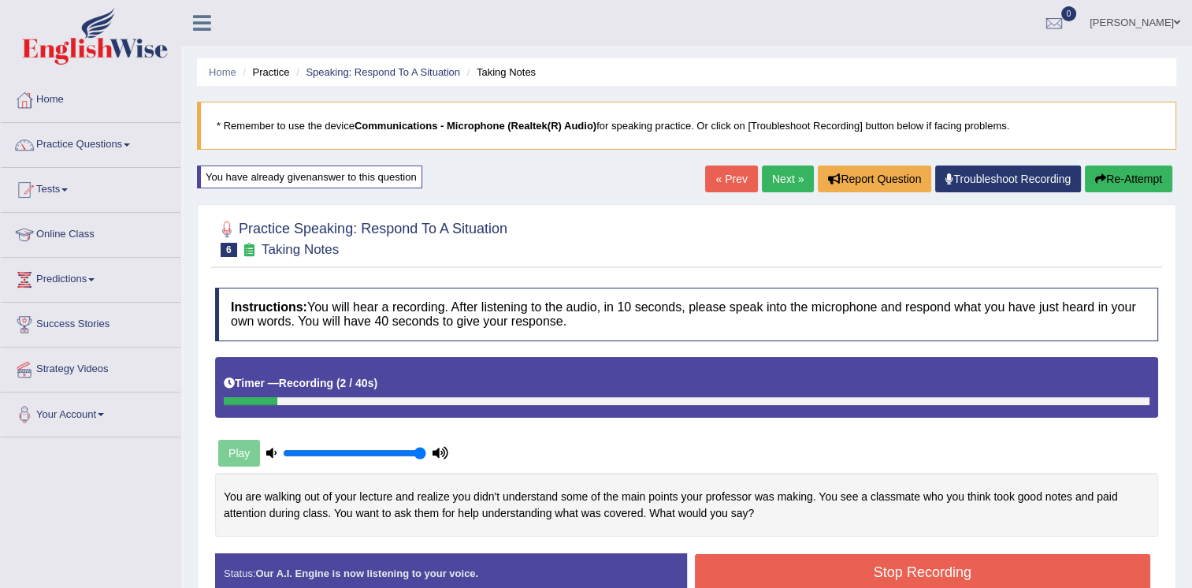
click at [1129, 180] on button "Re-Attempt" at bounding box center [1128, 179] width 87 height 27
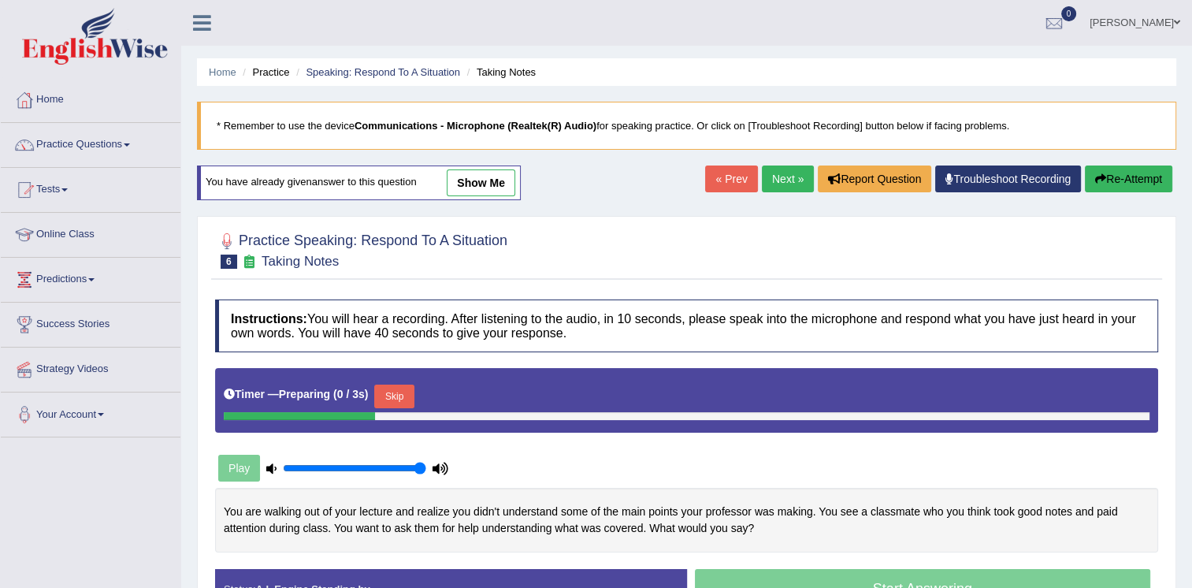
click at [488, 184] on link "show me" at bounding box center [481, 182] width 69 height 27
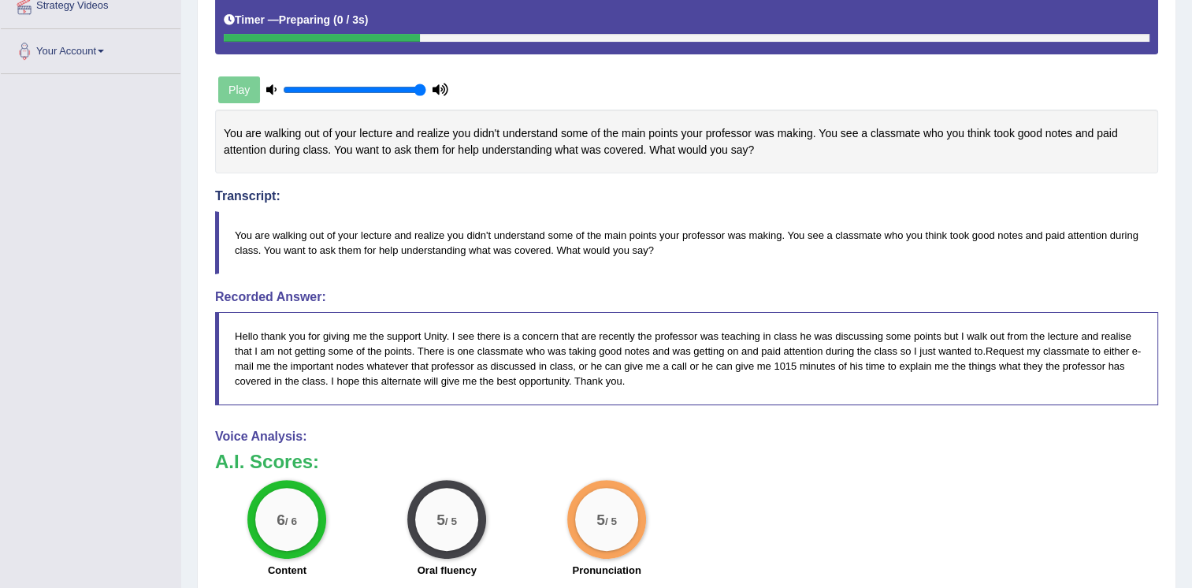
scroll to position [634, 0]
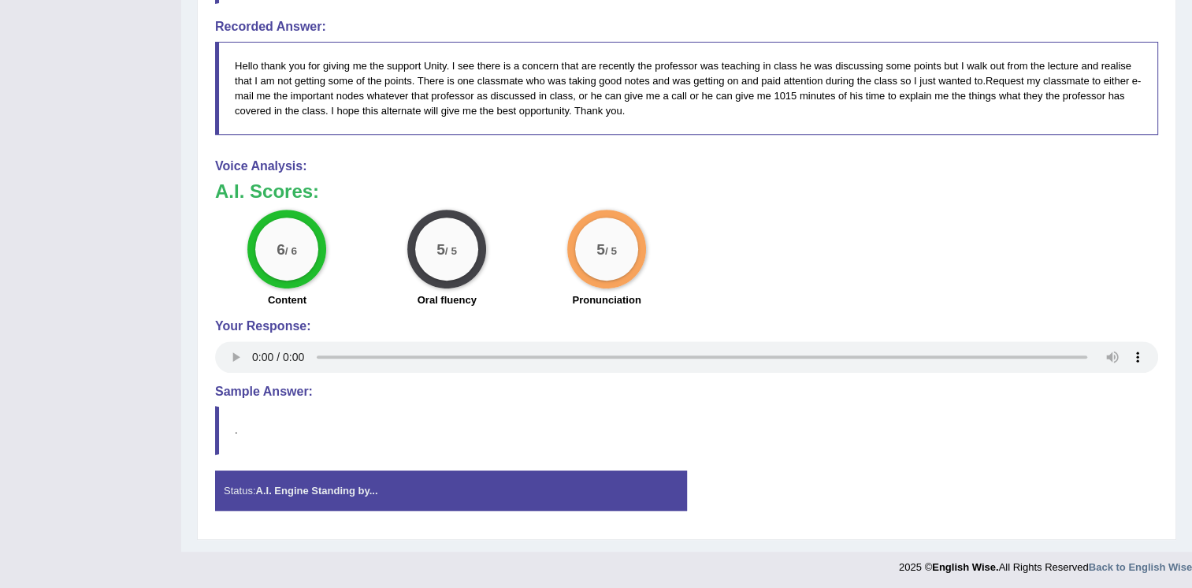
click at [1036, 55] on blockquote "Hello thank you for giving me the support Unity. I see there is a concern that …" at bounding box center [686, 88] width 943 height 93
click at [1138, 185] on h3 "A.I. Scores:" at bounding box center [686, 191] width 943 height 20
